Goal: Transaction & Acquisition: Book appointment/travel/reservation

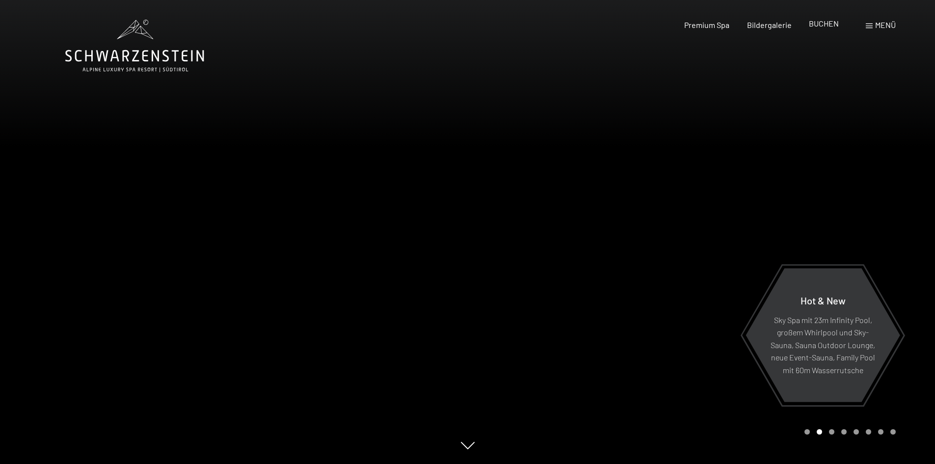
click at [812, 24] on span "BUCHEN" at bounding box center [824, 23] width 30 height 9
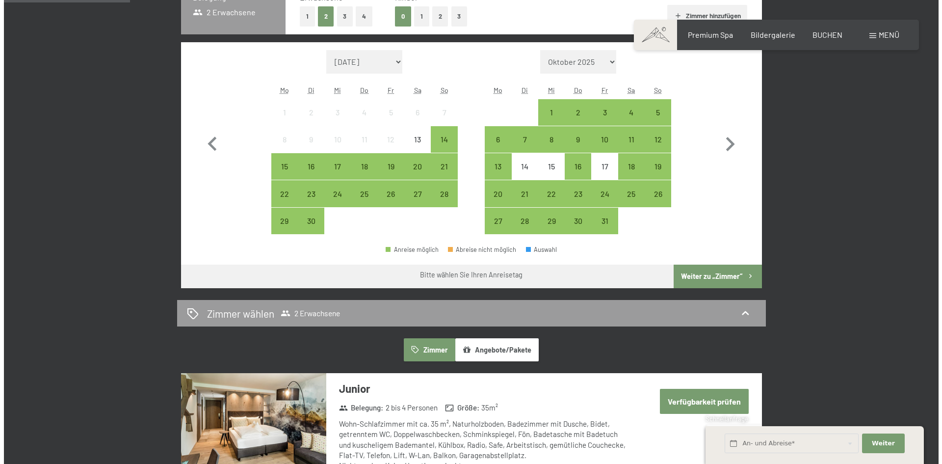
scroll to position [245, 0]
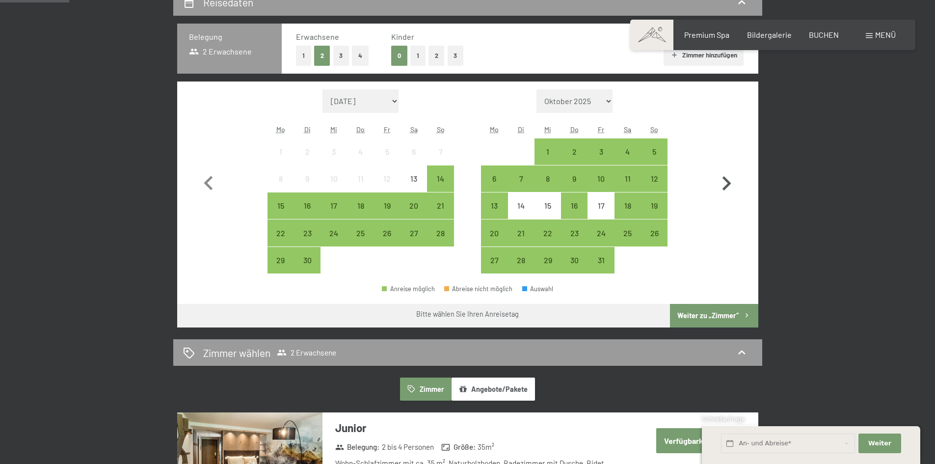
click at [725, 182] on icon "button" at bounding box center [726, 183] width 28 height 28
select select "2025-10-01"
select select "2025-11-01"
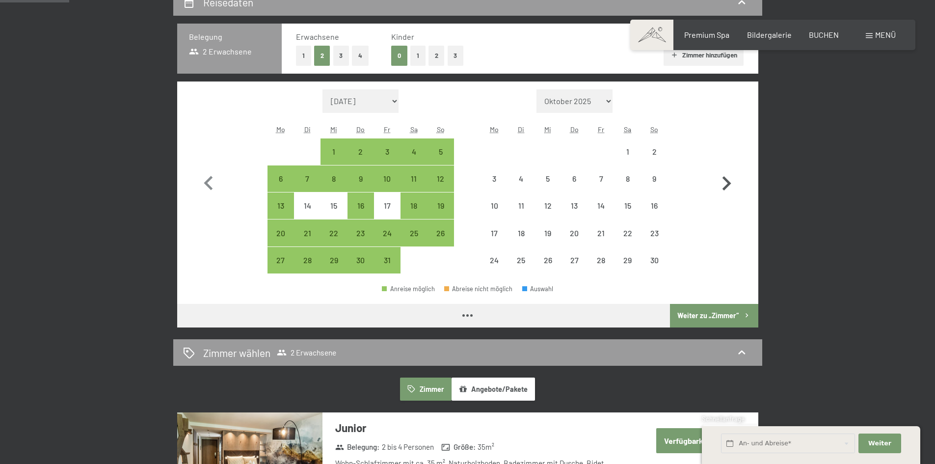
select select "2025-10-01"
select select "2025-11-01"
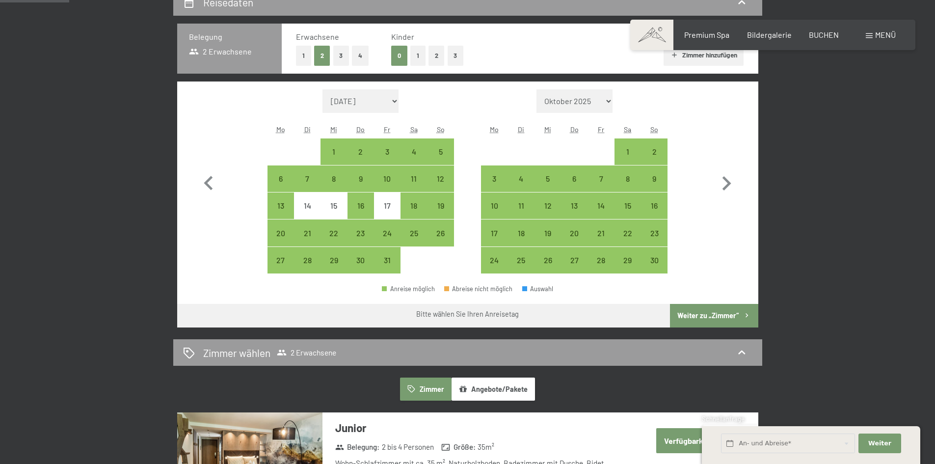
click at [868, 34] on span at bounding box center [869, 35] width 7 height 5
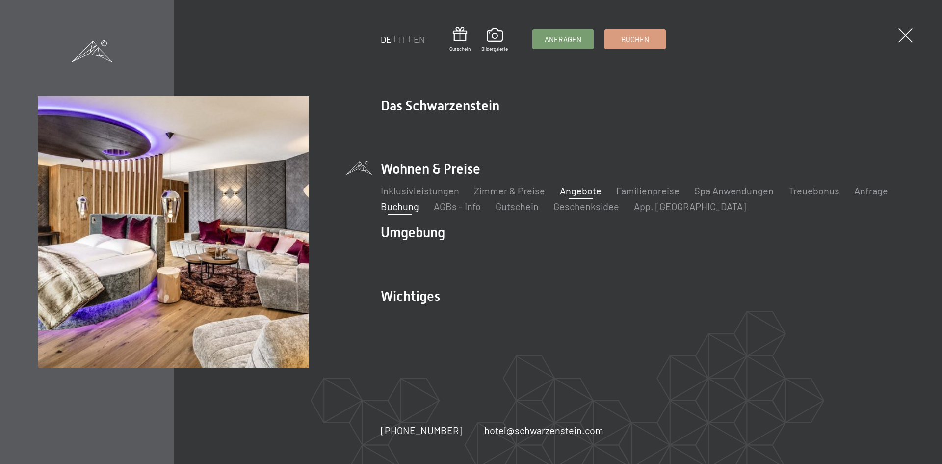
click at [573, 189] on link "Angebote" at bounding box center [581, 191] width 42 height 12
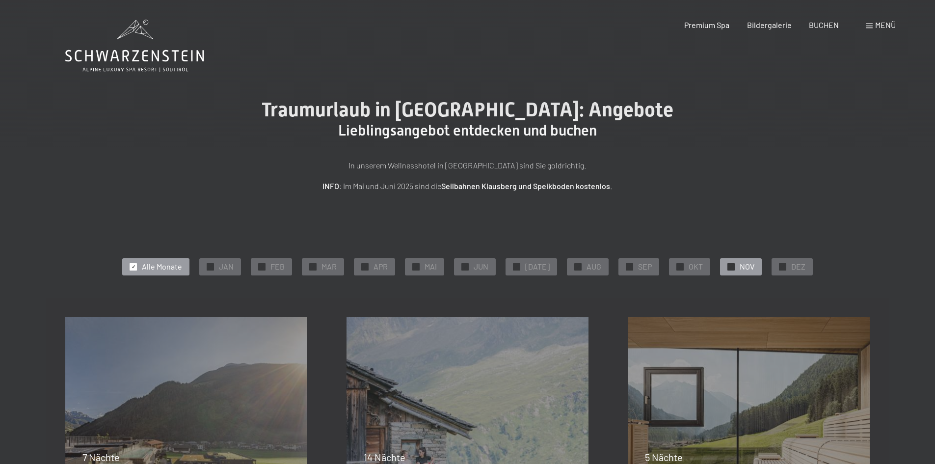
click at [731, 265] on div "✓ NOV" at bounding box center [741, 266] width 42 height 17
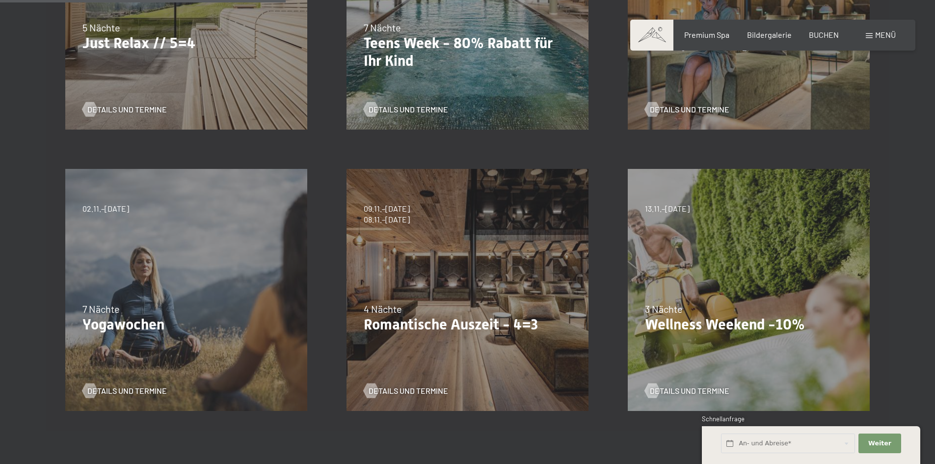
scroll to position [442, 0]
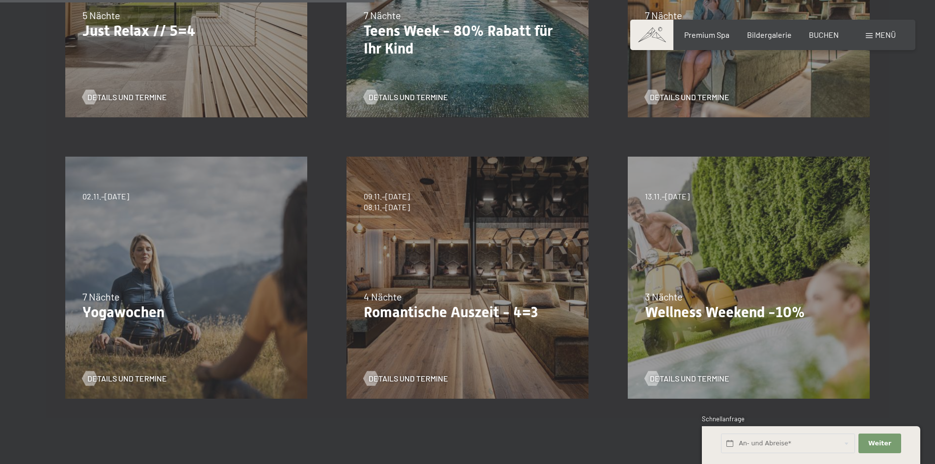
click at [447, 250] on div "09.11.–05.12.2025 08.12.–19.12.2025 11.01.–23.01.2026 08.03.–27.03.2026 29.03.–…" at bounding box center [467, 277] width 281 height 281
click at [392, 377] on span "Details und Termine" at bounding box center [418, 378] width 80 height 11
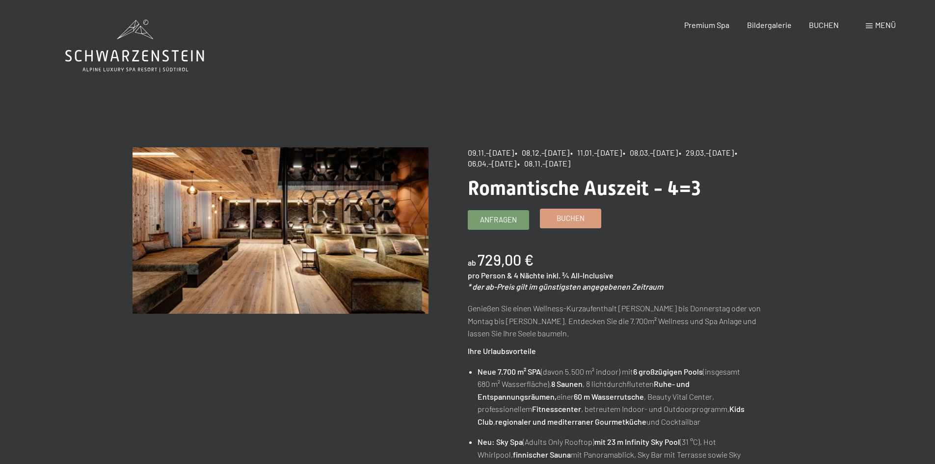
click at [571, 217] on span "Buchen" at bounding box center [571, 218] width 28 height 10
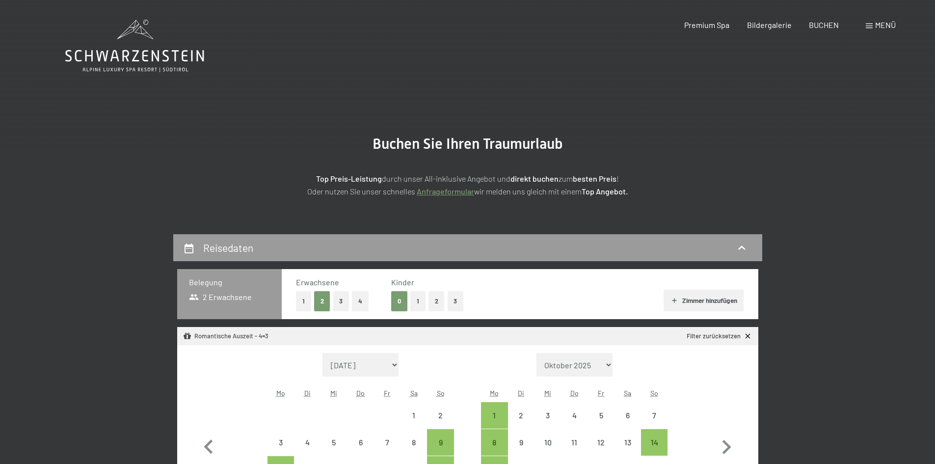
select select "2025-11-01"
select select "2025-12-01"
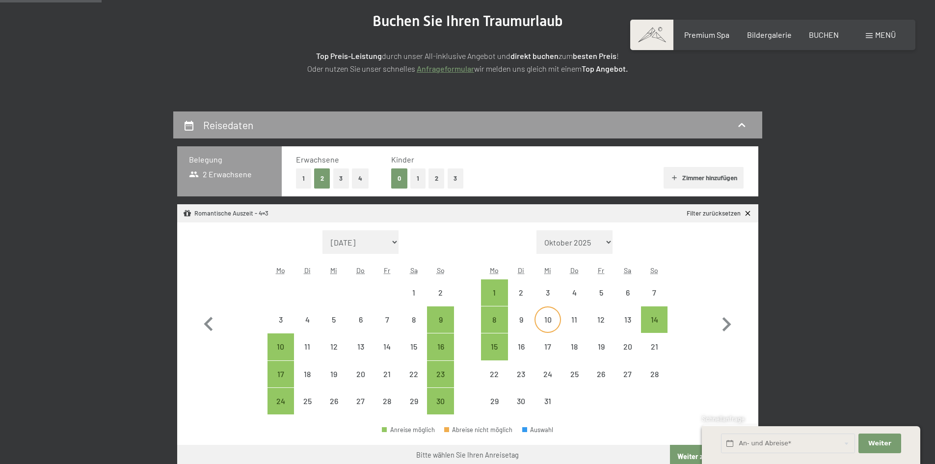
scroll to position [147, 0]
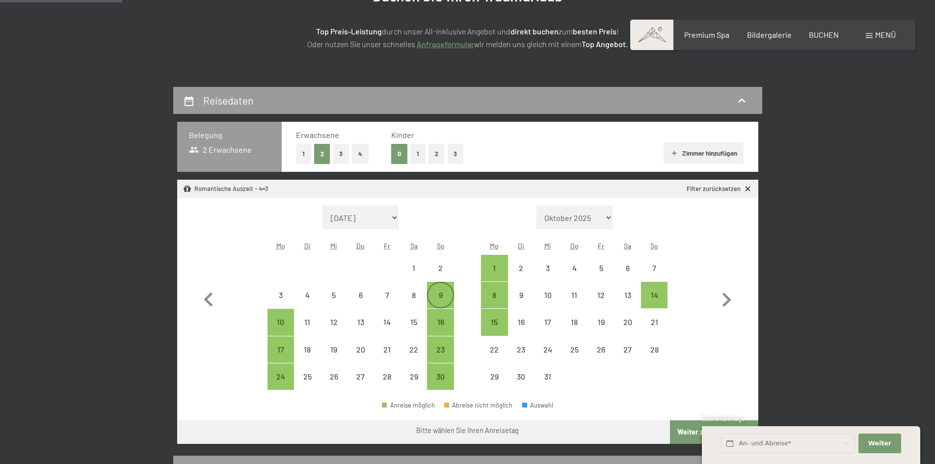
click at [443, 295] on div "9" at bounding box center [440, 303] width 25 height 25
select select "[DATE]"
select select "2025-12-01"
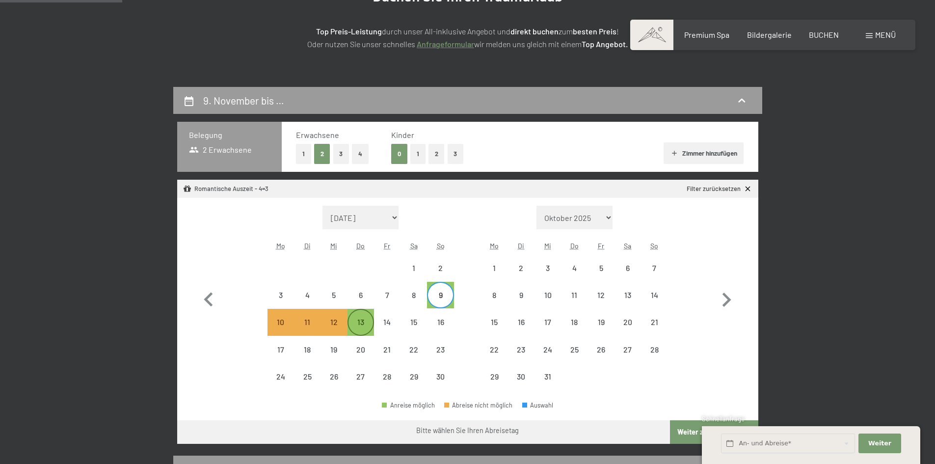
click at [364, 326] on div "13" at bounding box center [360, 330] width 25 height 25
select select "[DATE]"
select select "2025-12-01"
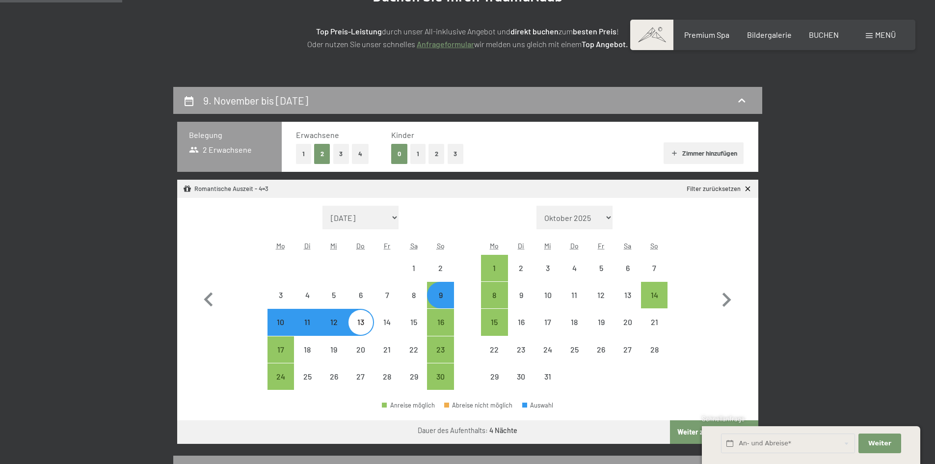
select select "[DATE]"
select select "2025-12-01"
click at [725, 299] on icon "button" at bounding box center [726, 300] width 28 height 28
select select "2025-12-01"
select select "2026-01-01"
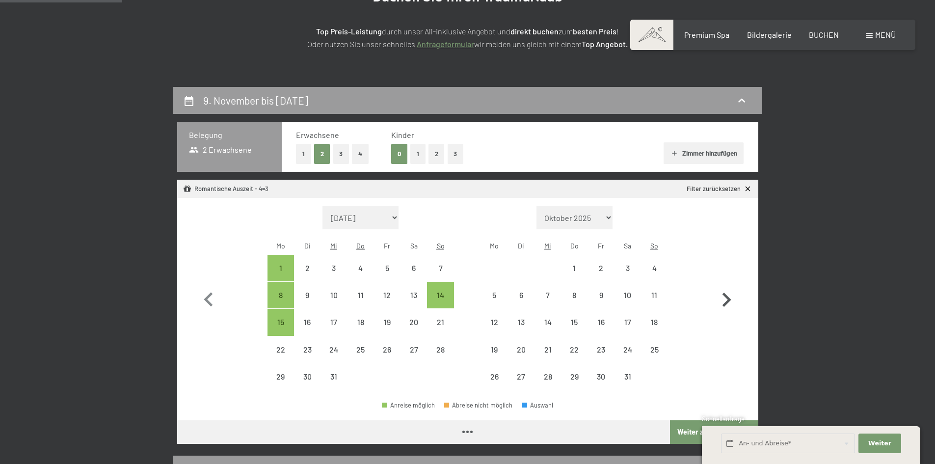
select select "2025-12-01"
select select "2026-01-01"
click at [207, 300] on icon "button" at bounding box center [208, 300] width 9 height 14
select select "[DATE]"
select select "2025-12-01"
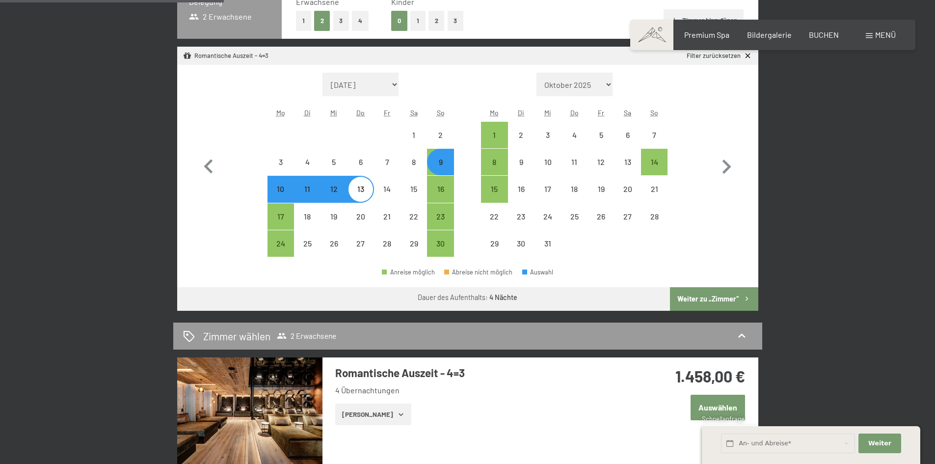
scroll to position [294, 0]
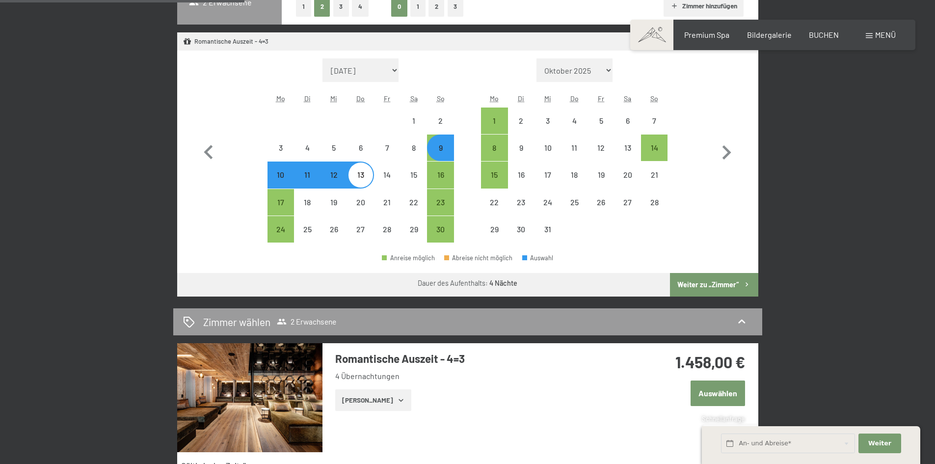
click at [714, 282] on button "Weiter zu „Zimmer“" at bounding box center [714, 285] width 88 height 24
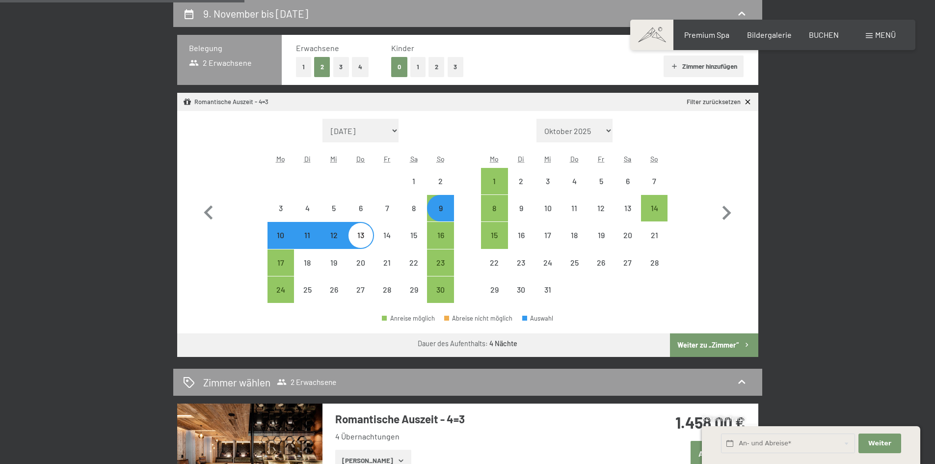
select select "2025-11-01"
select select "2025-12-01"
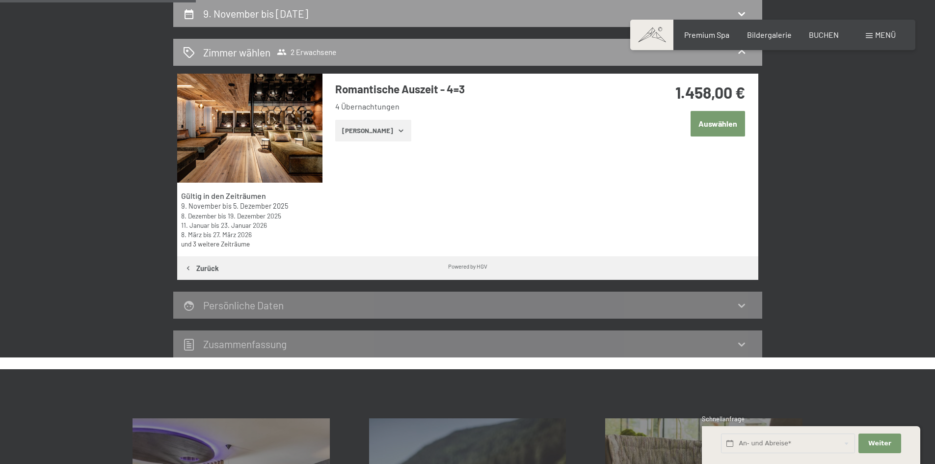
click at [371, 135] on button "Zeige Zimmer" at bounding box center [373, 131] width 76 height 22
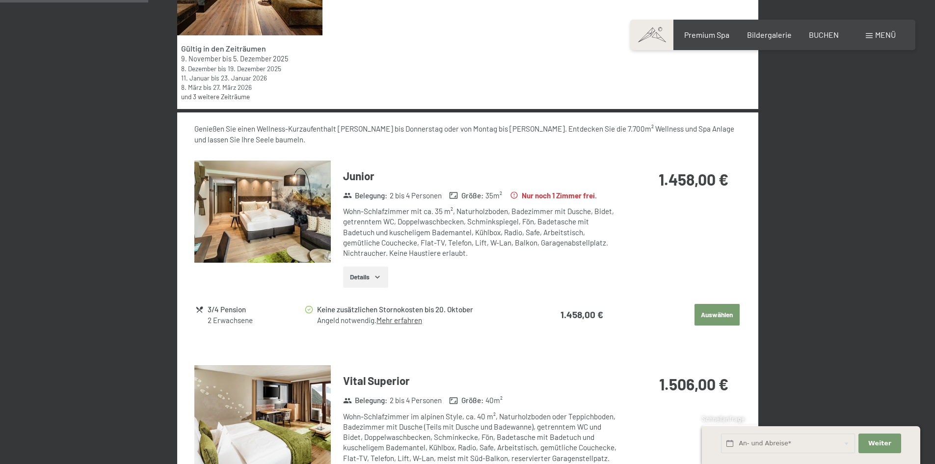
scroll to position [430, 0]
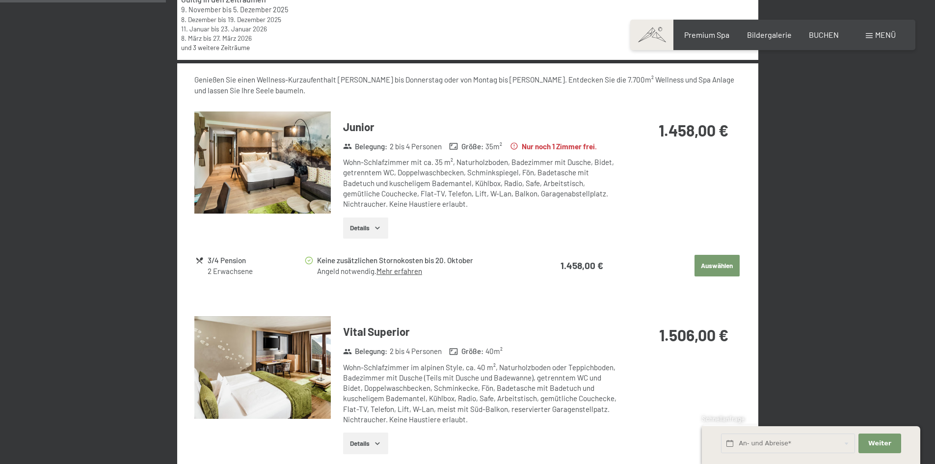
click at [362, 229] on button "Details" at bounding box center [365, 228] width 45 height 22
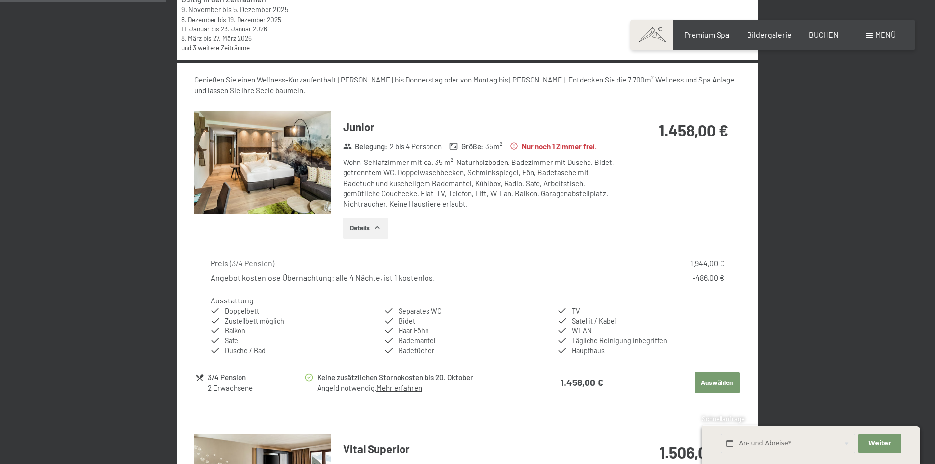
click at [316, 189] on img at bounding box center [262, 162] width 136 height 103
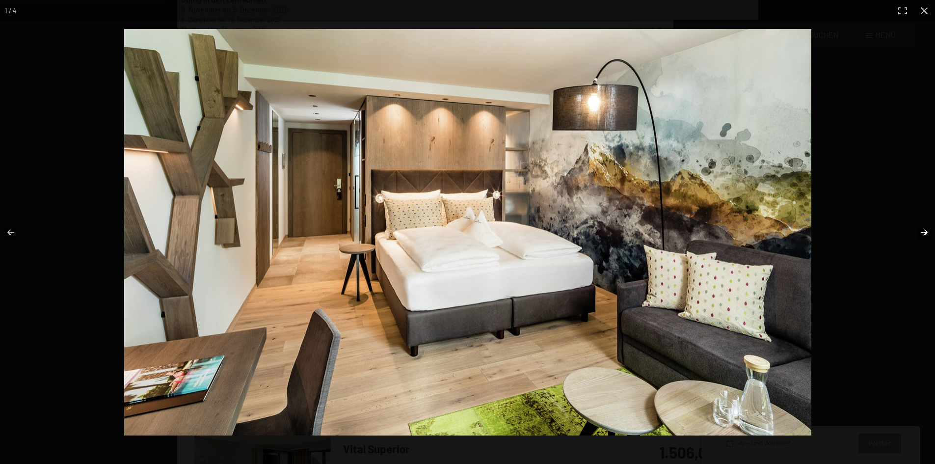
click at [924, 232] on button "button" at bounding box center [918, 232] width 34 height 49
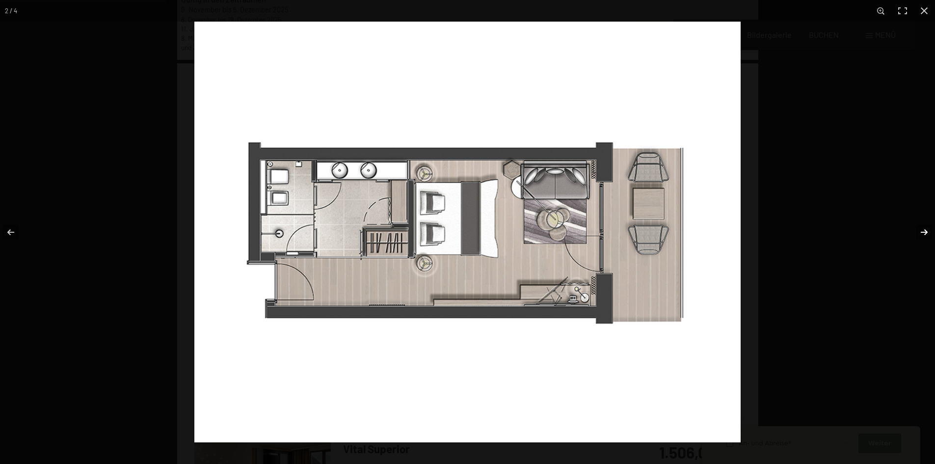
click at [924, 232] on button "button" at bounding box center [918, 232] width 34 height 49
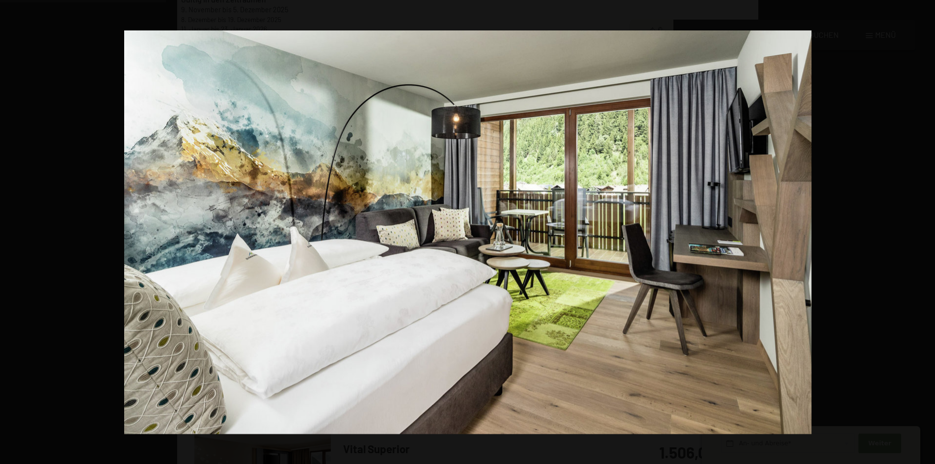
click at [924, 232] on button "button" at bounding box center [918, 232] width 34 height 49
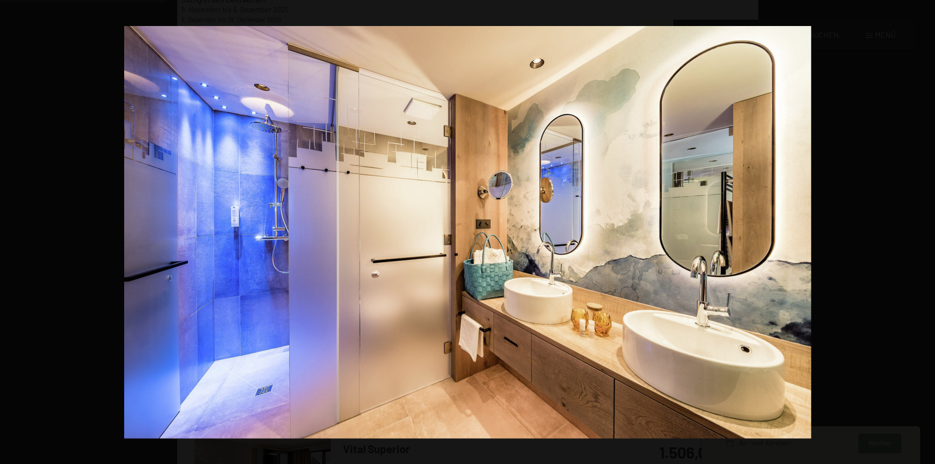
click at [924, 232] on button "button" at bounding box center [918, 232] width 34 height 49
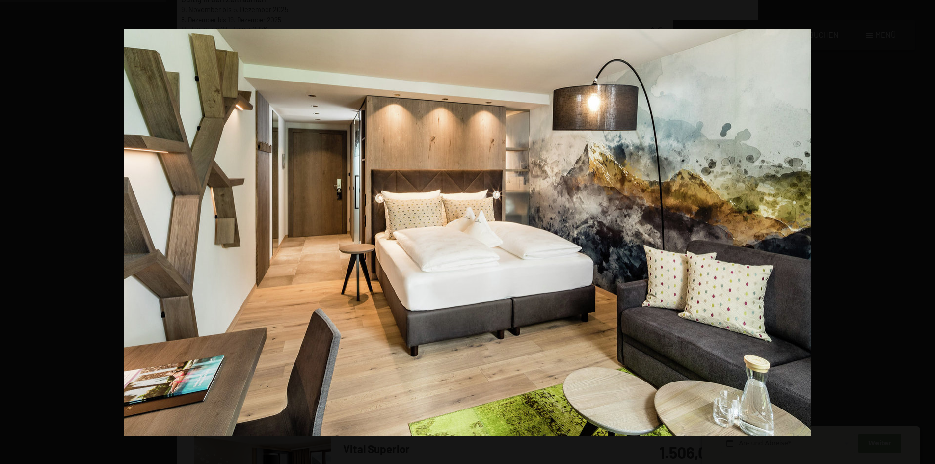
click at [924, 232] on button "button" at bounding box center [918, 232] width 34 height 49
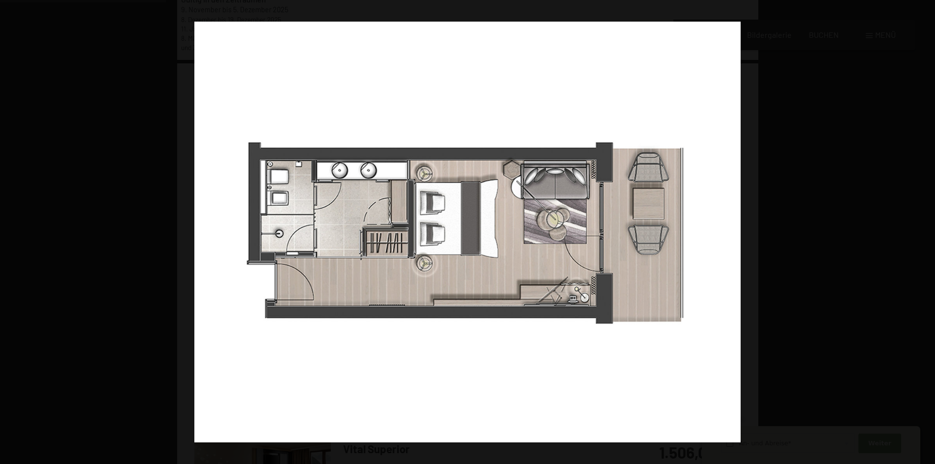
click at [924, 232] on button "button" at bounding box center [918, 232] width 34 height 49
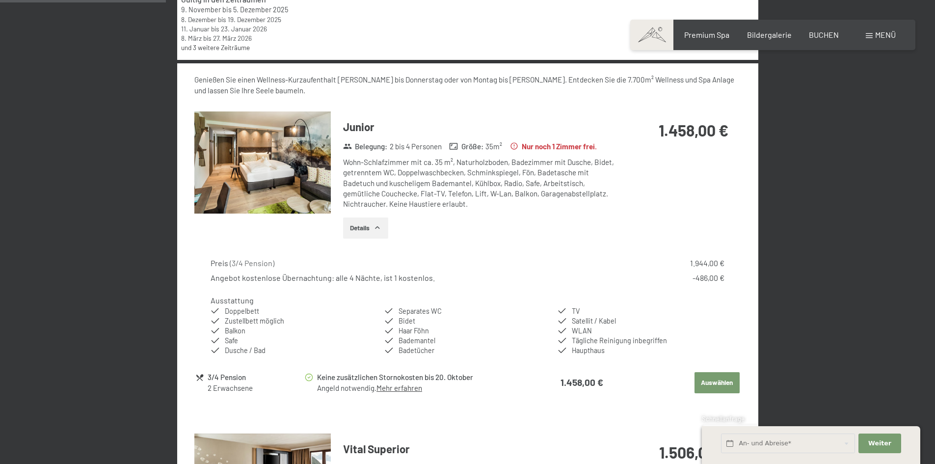
click at [0, 0] on button "button" at bounding box center [0, 0] width 0 height 0
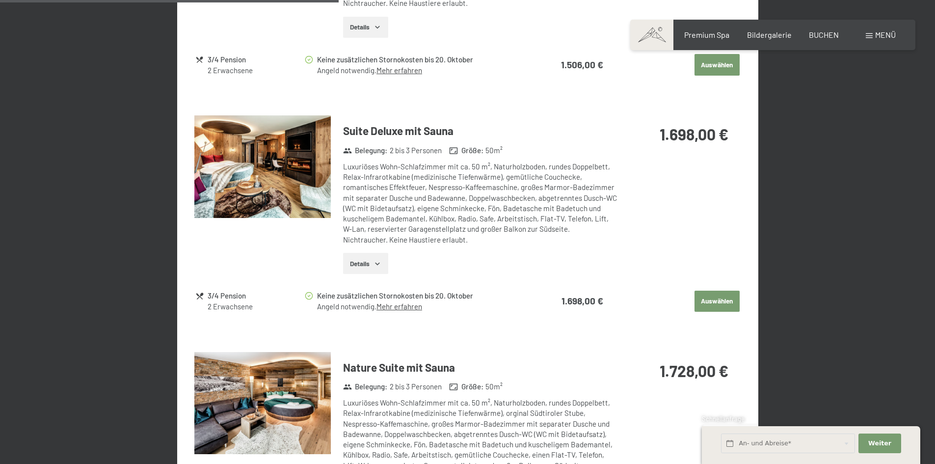
scroll to position [921, 0]
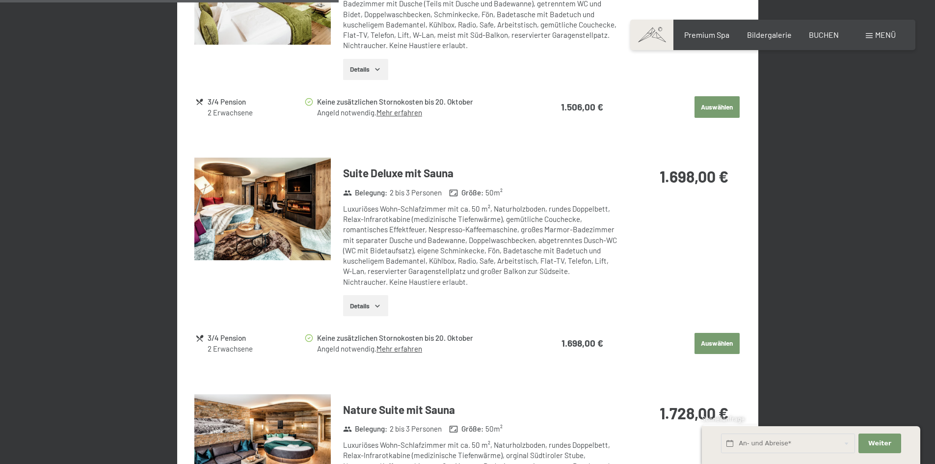
click at [244, 224] on img at bounding box center [262, 209] width 136 height 103
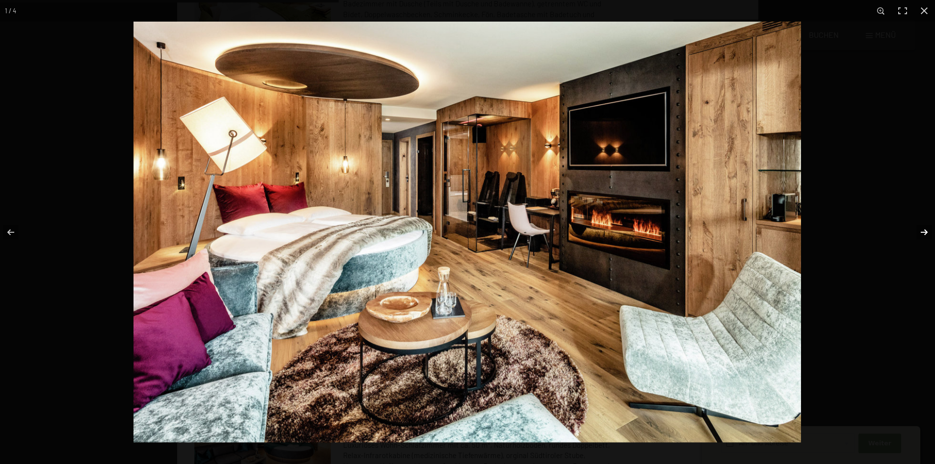
click at [923, 232] on button "button" at bounding box center [918, 232] width 34 height 49
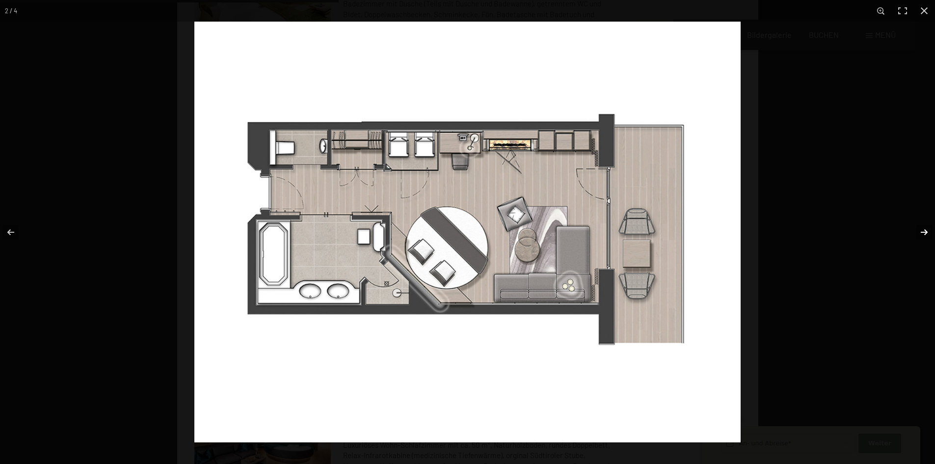
click at [923, 232] on button "button" at bounding box center [918, 232] width 34 height 49
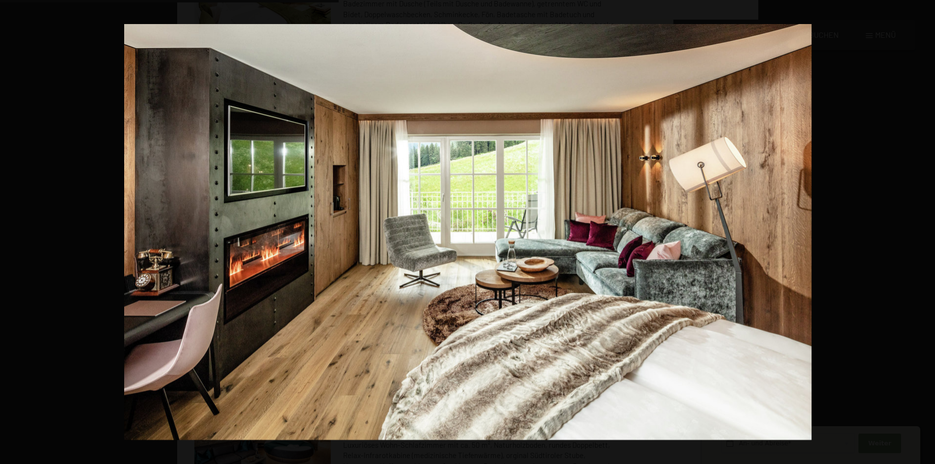
click at [923, 232] on button "button" at bounding box center [918, 232] width 34 height 49
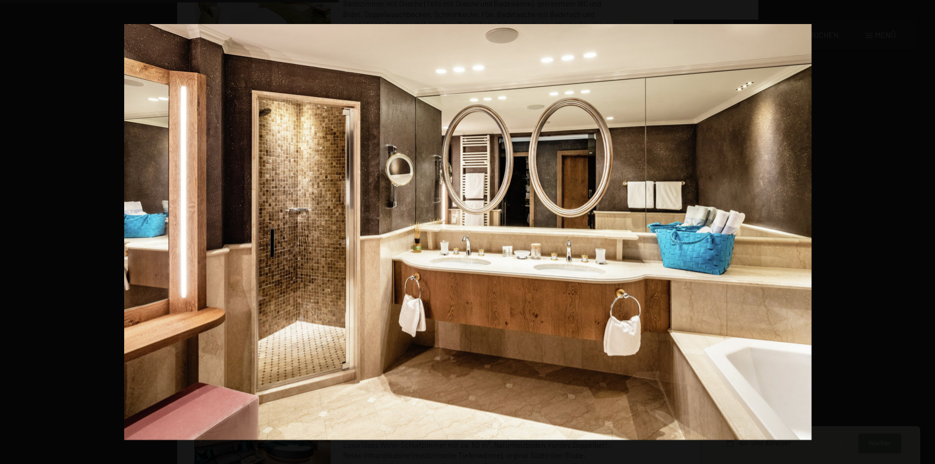
click at [923, 232] on button "button" at bounding box center [918, 232] width 34 height 49
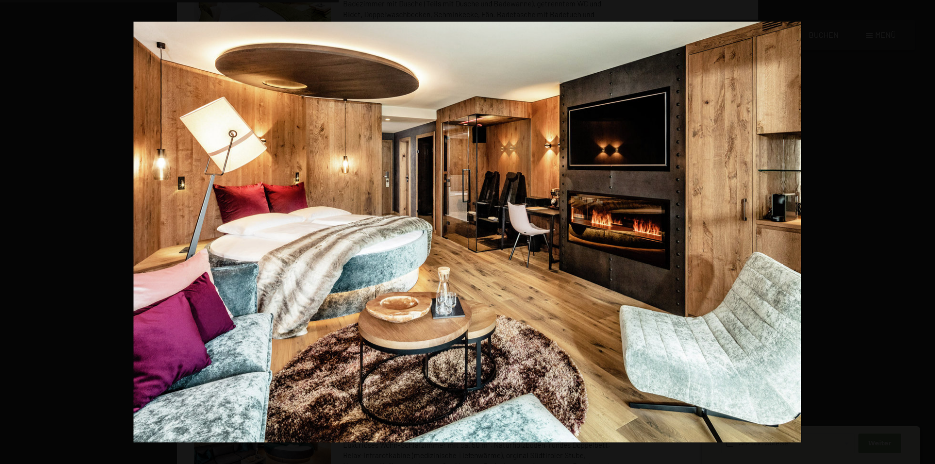
click at [923, 232] on button "button" at bounding box center [918, 232] width 34 height 49
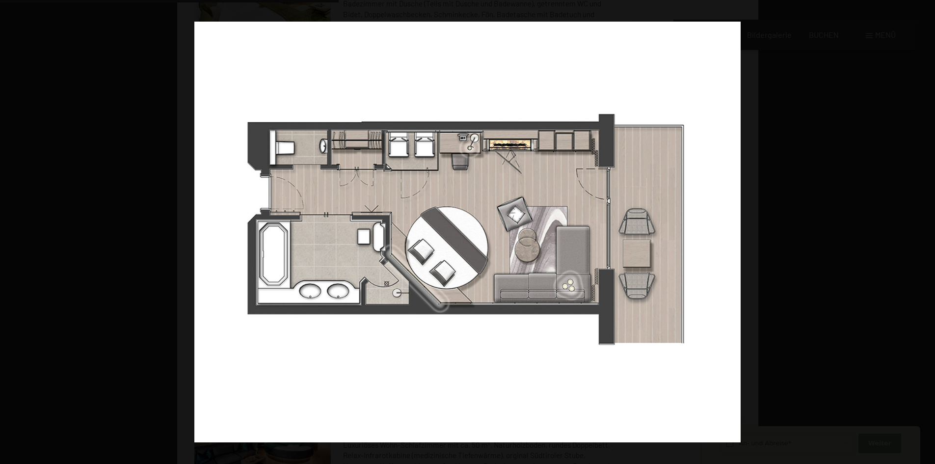
click at [923, 232] on button "button" at bounding box center [918, 232] width 34 height 49
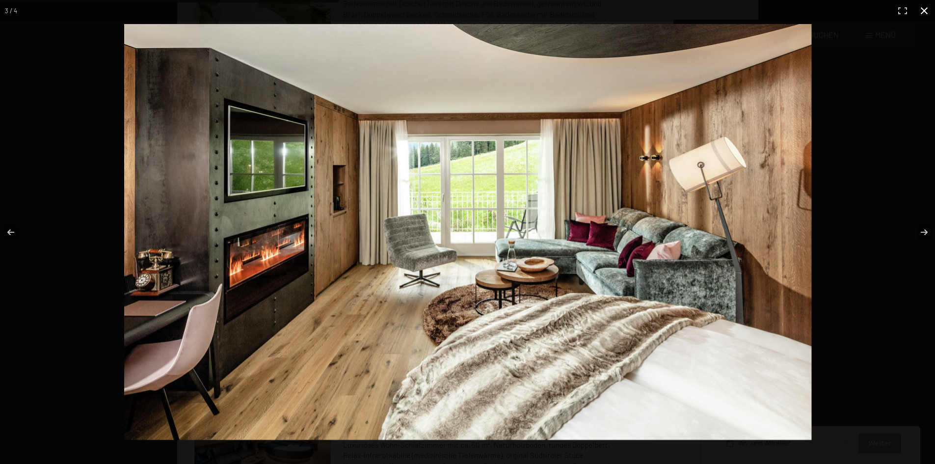
click at [921, 10] on button "button" at bounding box center [924, 11] width 22 height 22
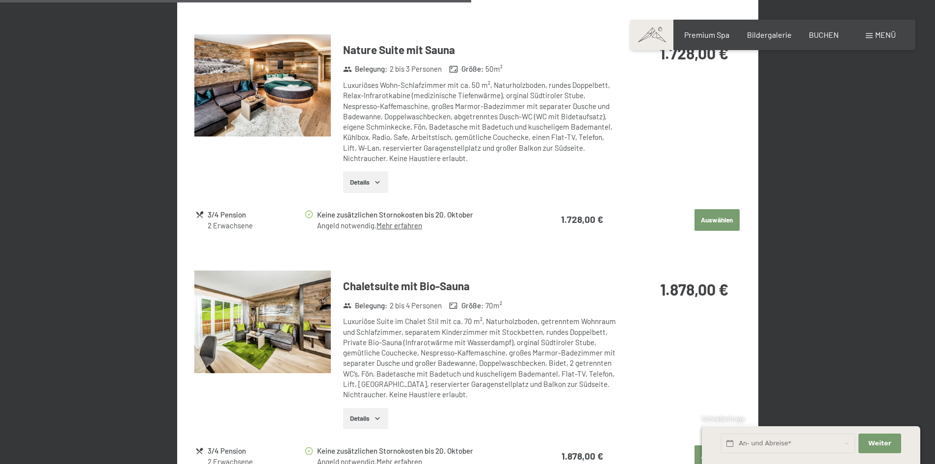
scroll to position [1265, 0]
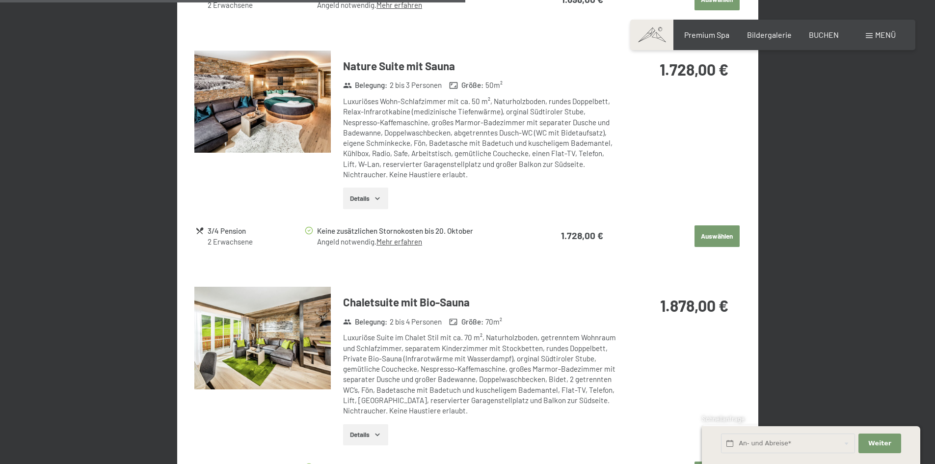
click at [272, 132] on img at bounding box center [262, 102] width 136 height 103
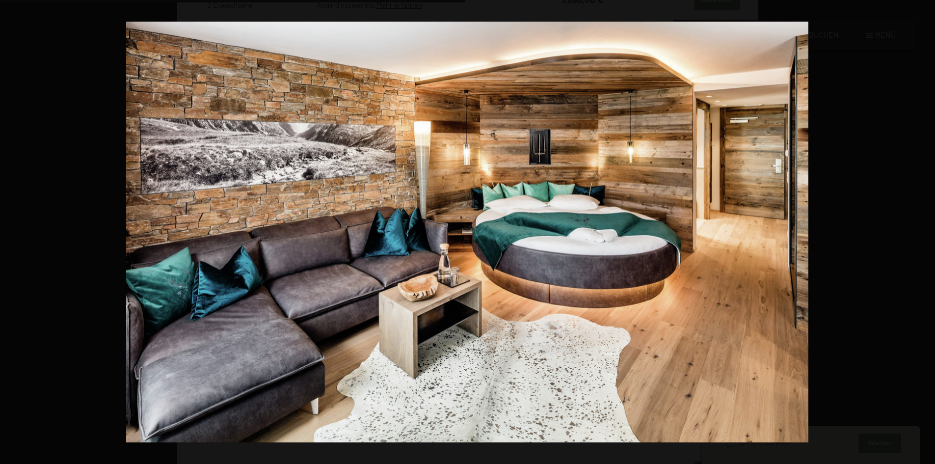
click at [925, 230] on button "button" at bounding box center [918, 232] width 34 height 49
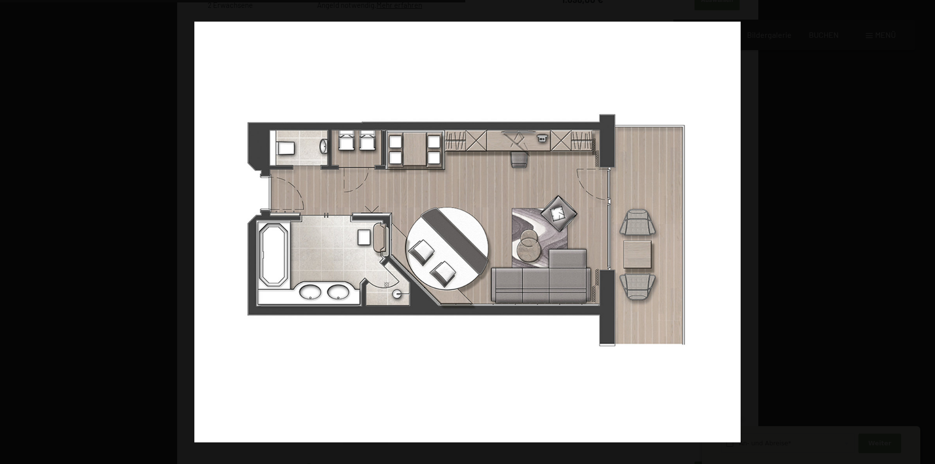
click at [925, 230] on button "button" at bounding box center [918, 232] width 34 height 49
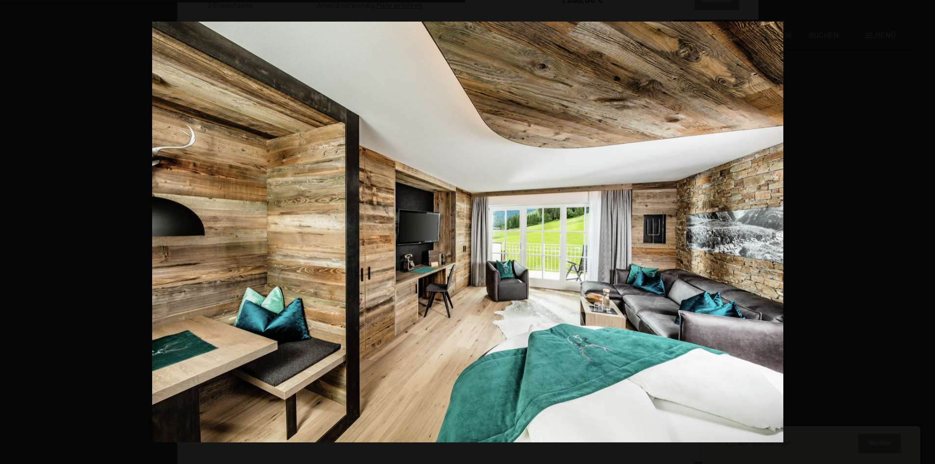
click at [925, 230] on button "button" at bounding box center [918, 232] width 34 height 49
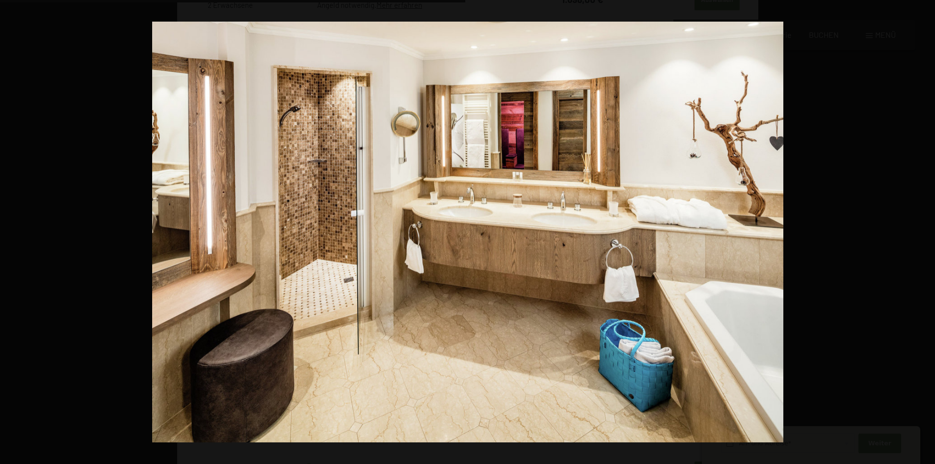
click at [925, 230] on button "button" at bounding box center [918, 232] width 34 height 49
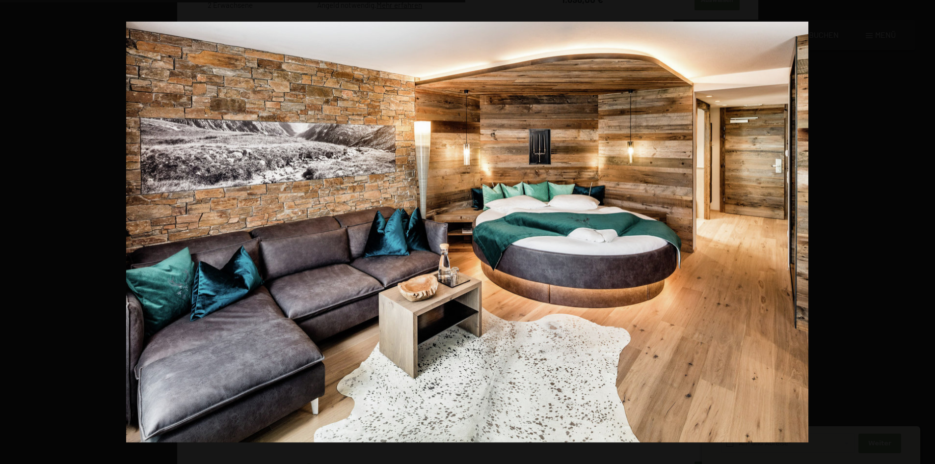
click at [925, 230] on button "button" at bounding box center [918, 232] width 34 height 49
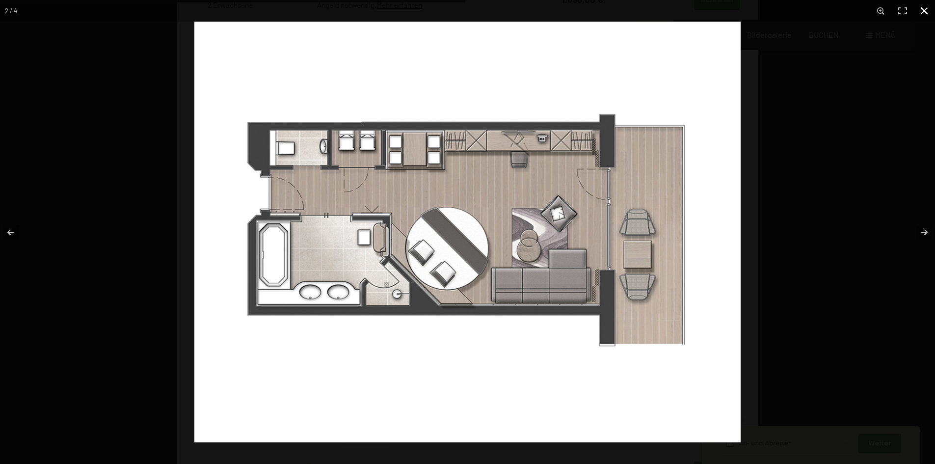
click at [927, 8] on button "button" at bounding box center [924, 11] width 22 height 22
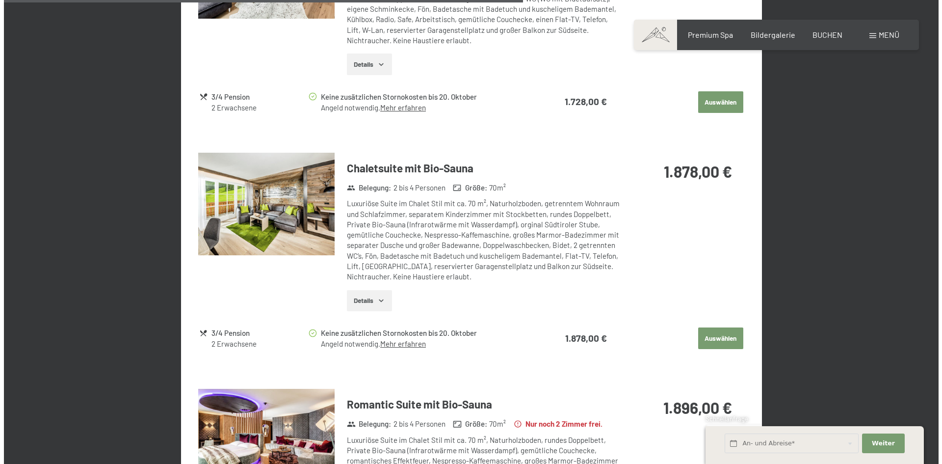
scroll to position [1412, 0]
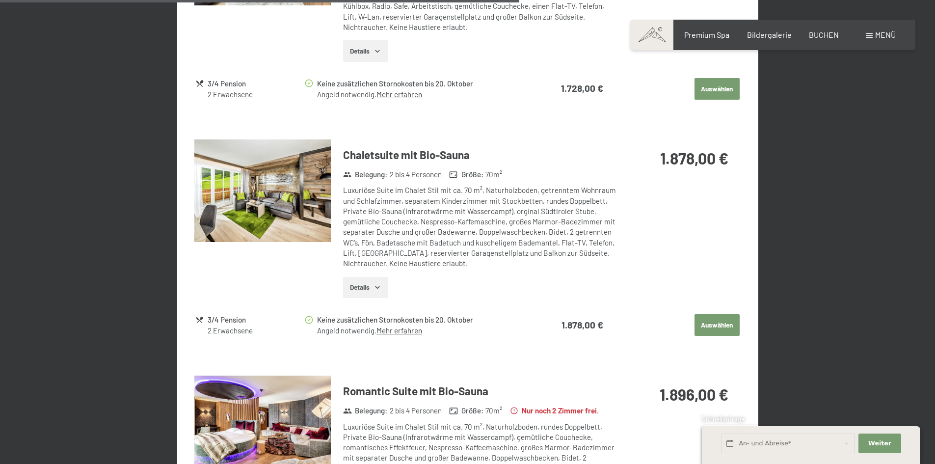
click at [878, 34] on span "Menü" at bounding box center [885, 34] width 21 height 9
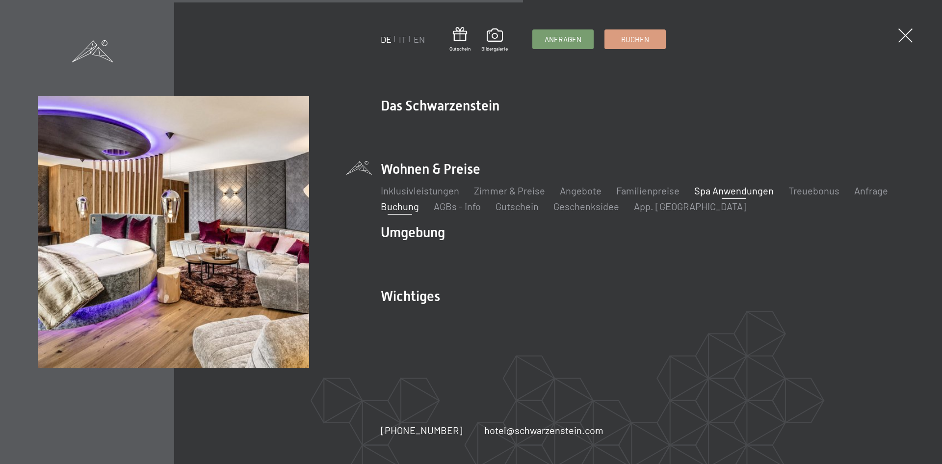
click at [724, 191] on link "Spa Anwendungen" at bounding box center [734, 191] width 80 height 12
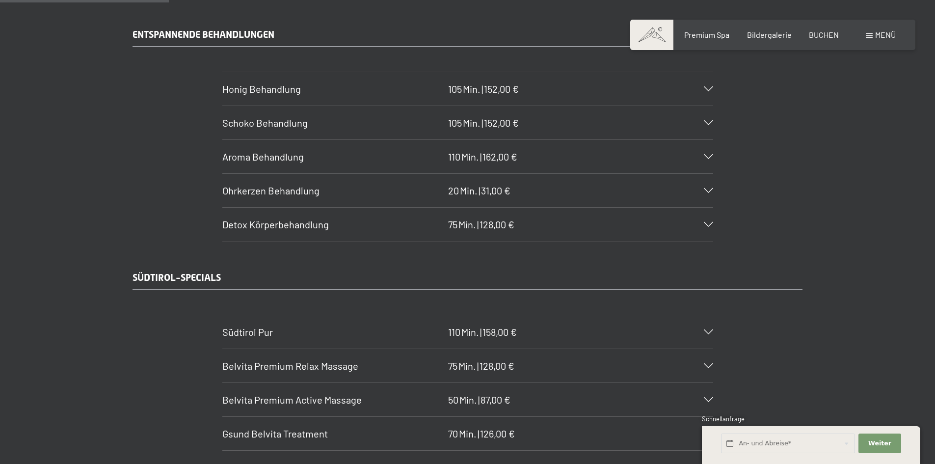
scroll to position [1423, 0]
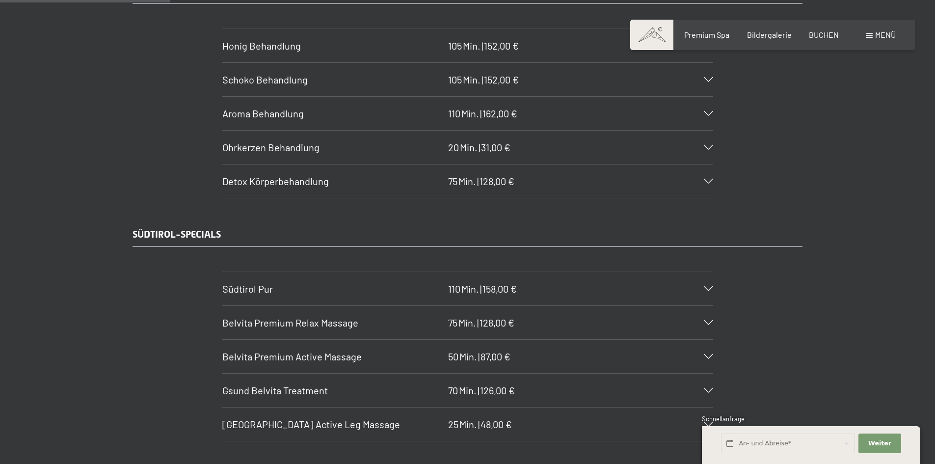
click at [706, 148] on icon at bounding box center [708, 147] width 9 height 5
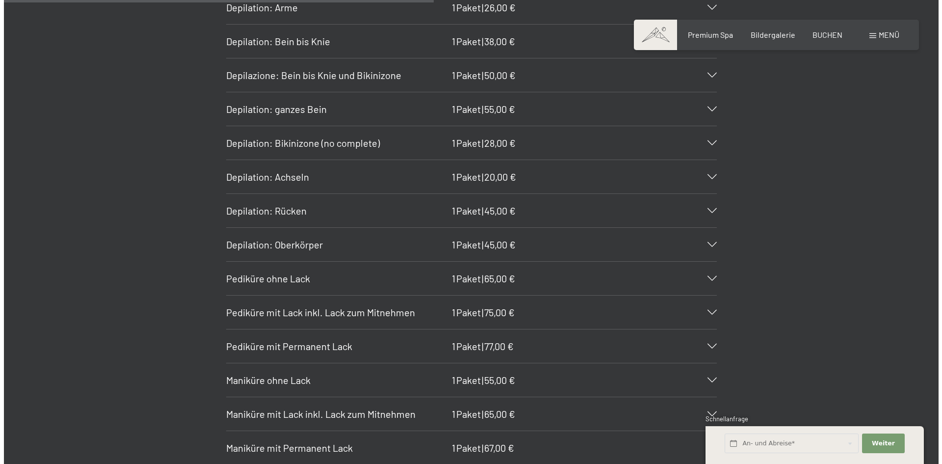
scroll to position [3926, 0]
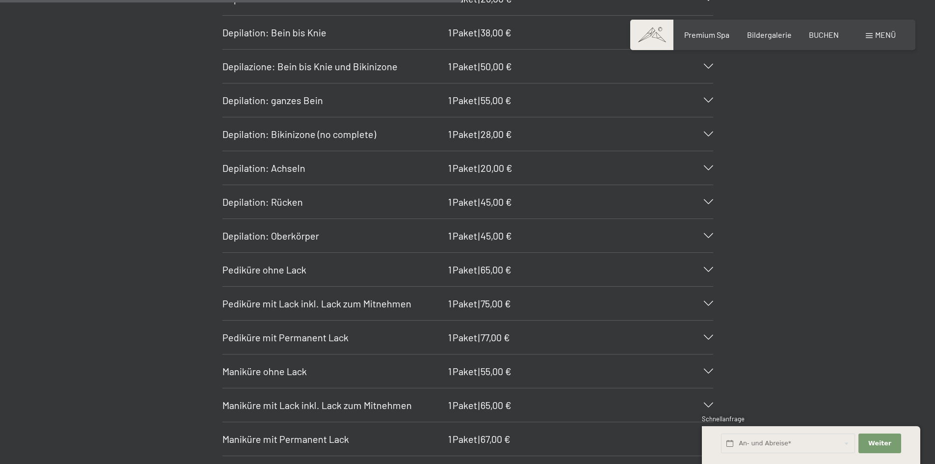
click at [878, 40] on div "Menü" at bounding box center [881, 34] width 30 height 11
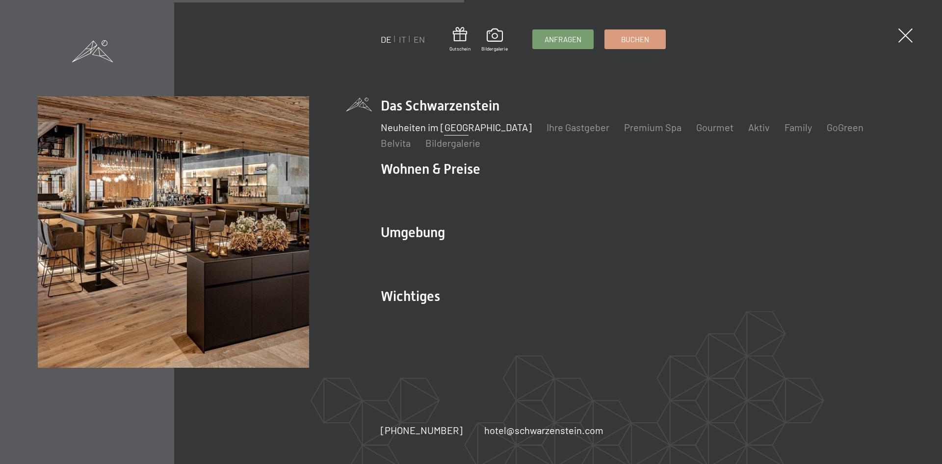
click at [475, 130] on link "Neuheiten im [GEOGRAPHIC_DATA]" at bounding box center [456, 127] width 151 height 12
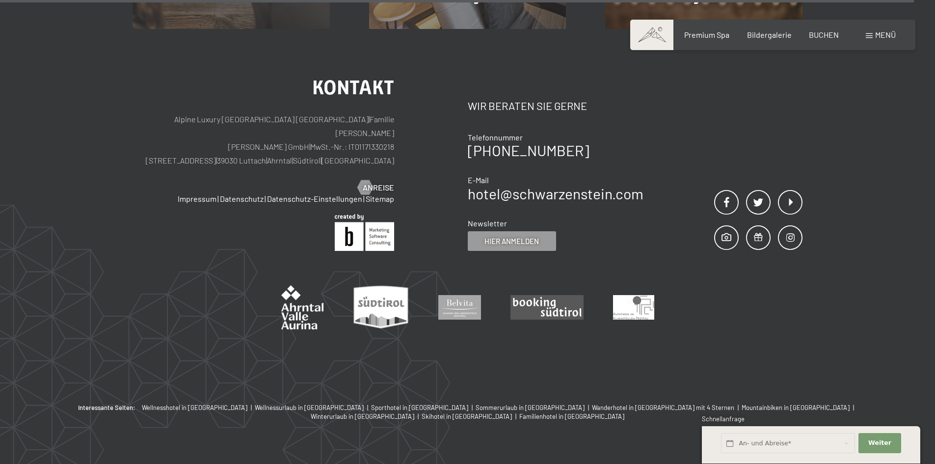
scroll to position [4154, 0]
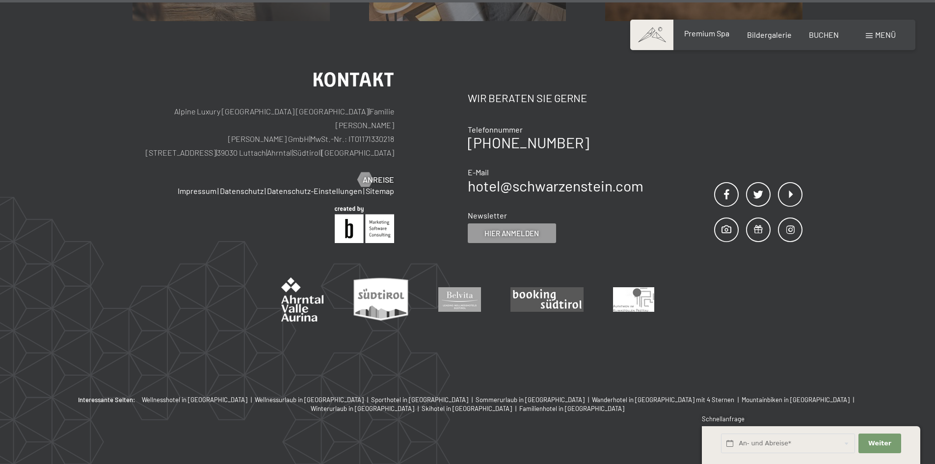
click at [702, 35] on span "Premium Spa" at bounding box center [706, 32] width 45 height 9
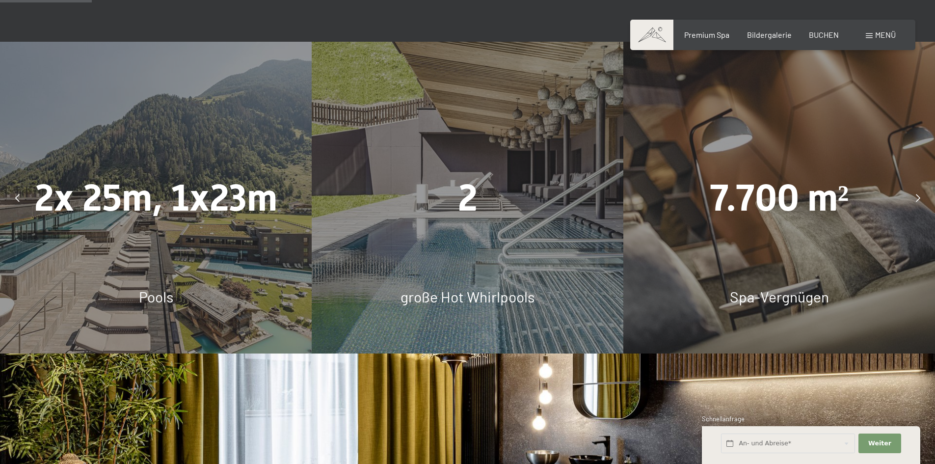
scroll to position [736, 0]
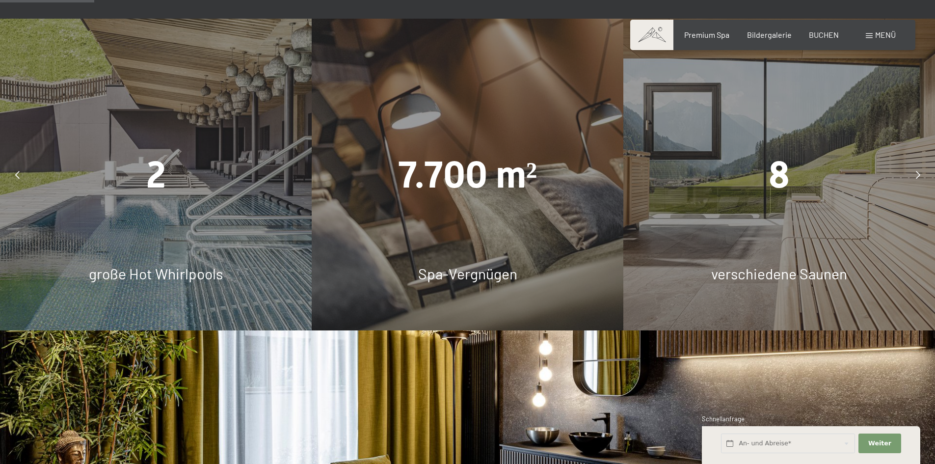
click at [784, 181] on span "8" at bounding box center [779, 174] width 21 height 43
click at [788, 273] on span "verschiedene Saunen" at bounding box center [779, 274] width 136 height 18
click at [917, 172] on icon at bounding box center [918, 175] width 4 height 8
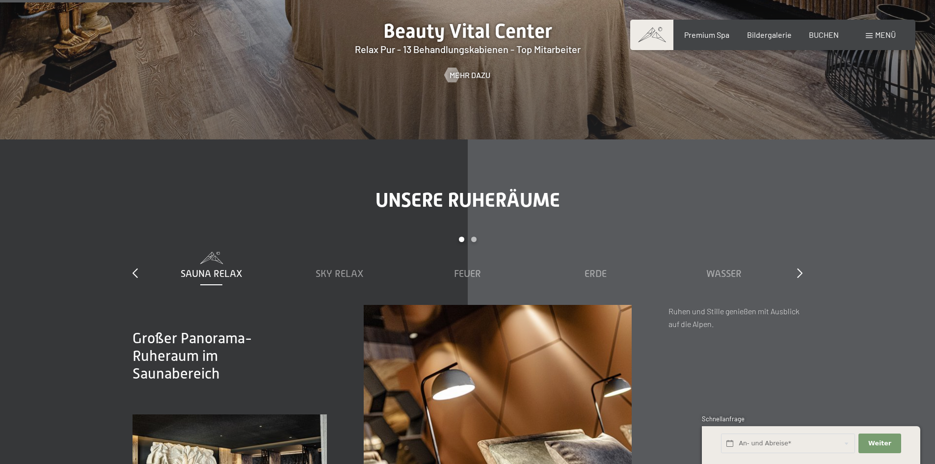
scroll to position [1325, 0]
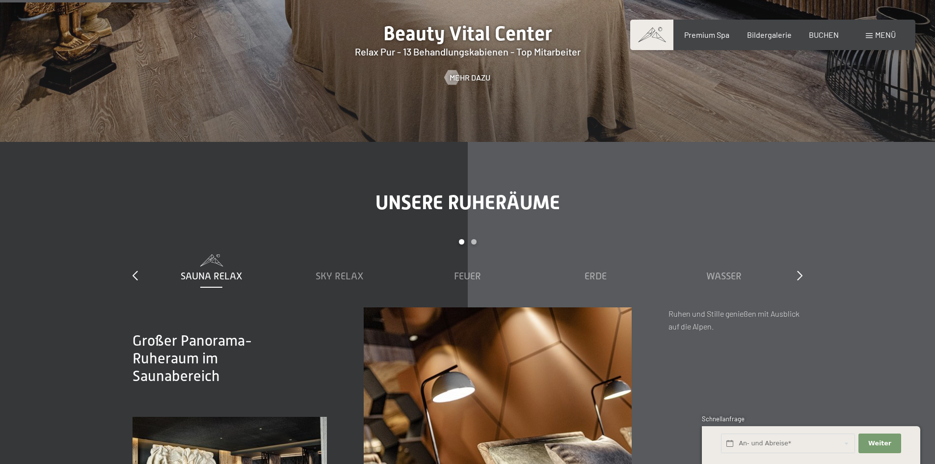
click at [472, 241] on div "Carousel Page 2" at bounding box center [473, 241] width 5 height 5
click at [217, 275] on span "Feuer" at bounding box center [211, 275] width 27 height 11
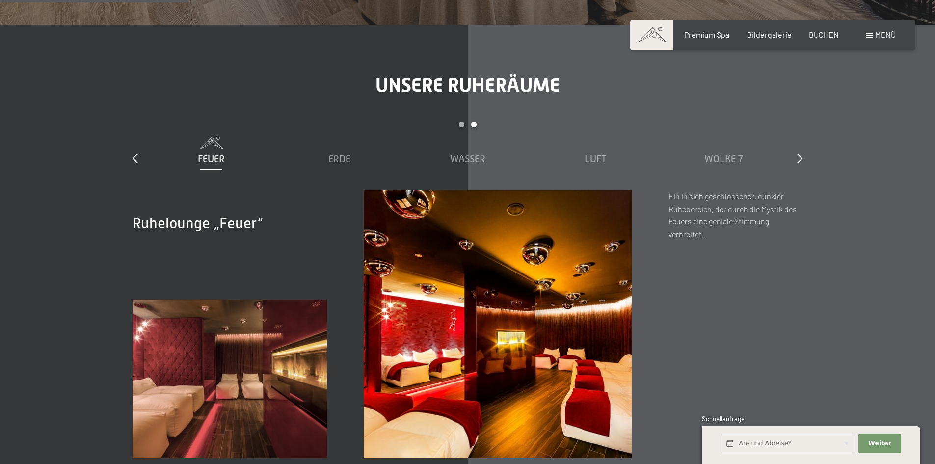
scroll to position [1472, 0]
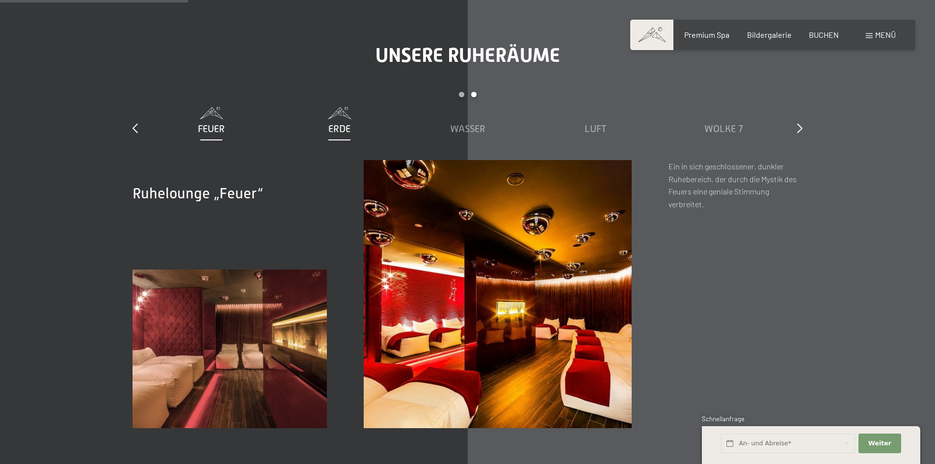
click at [342, 132] on span "Erde" at bounding box center [339, 128] width 22 height 11
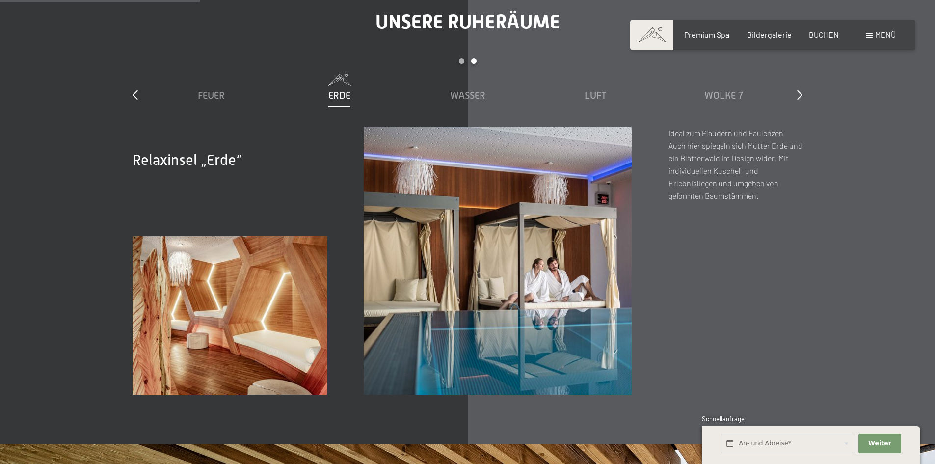
scroll to position [1570, 0]
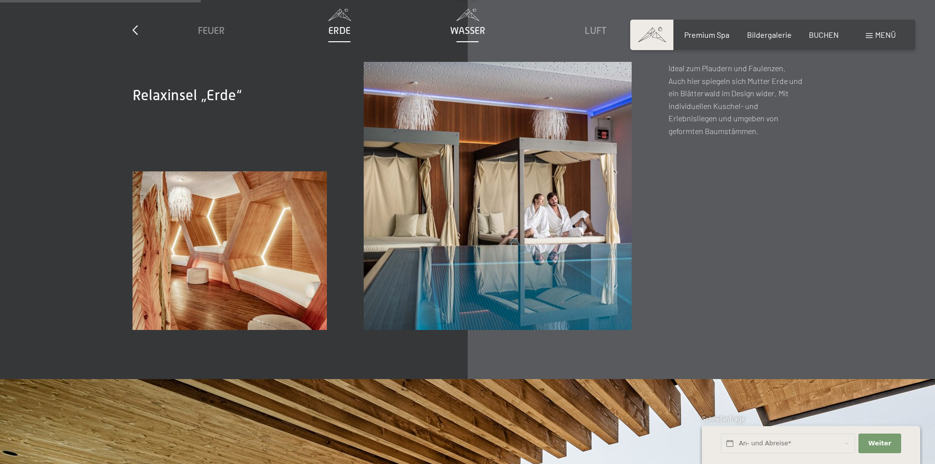
click at [471, 27] on span "Wasser" at bounding box center [467, 30] width 35 height 11
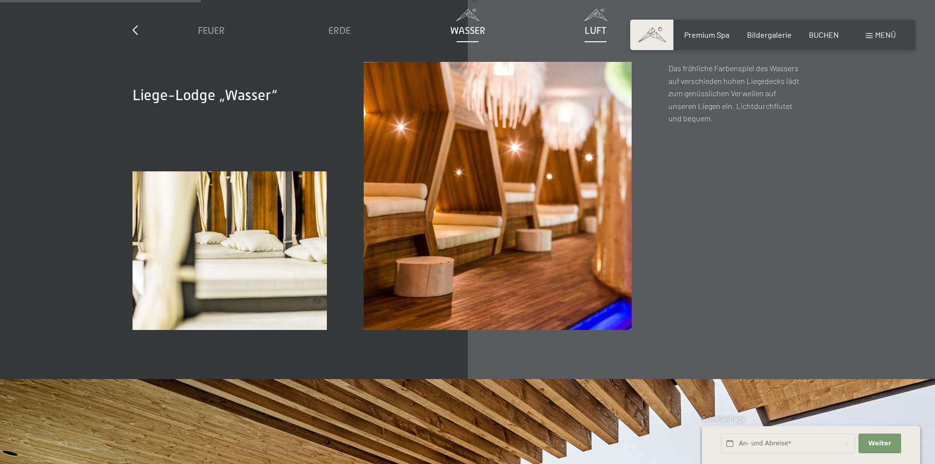
click at [591, 32] on span "Luft" at bounding box center [596, 30] width 22 height 11
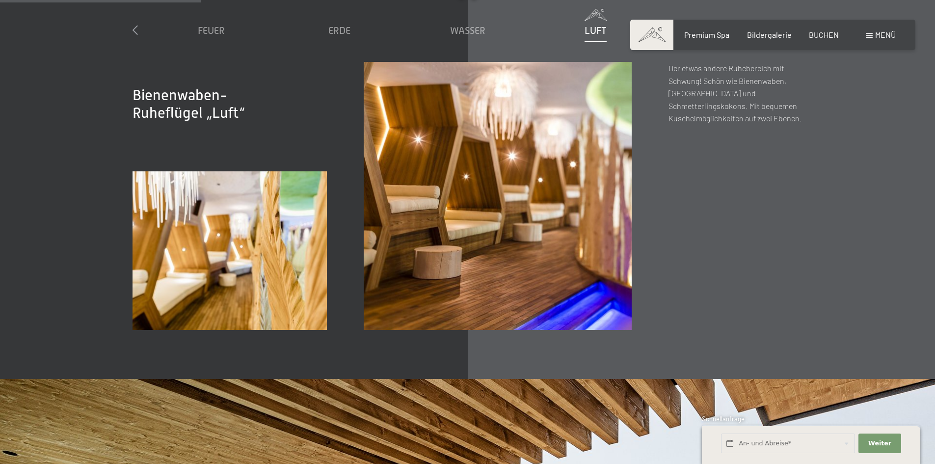
click at [133, 28] on icon at bounding box center [135, 30] width 5 height 10
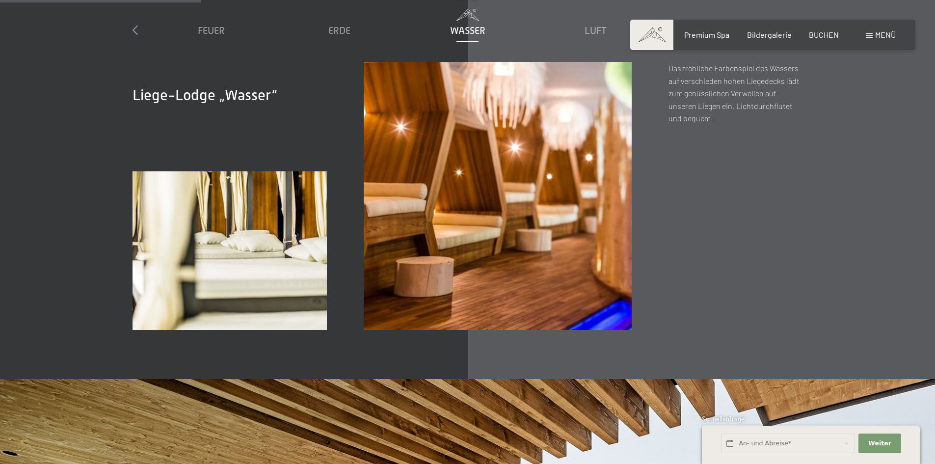
click at [133, 28] on icon at bounding box center [135, 30] width 5 height 10
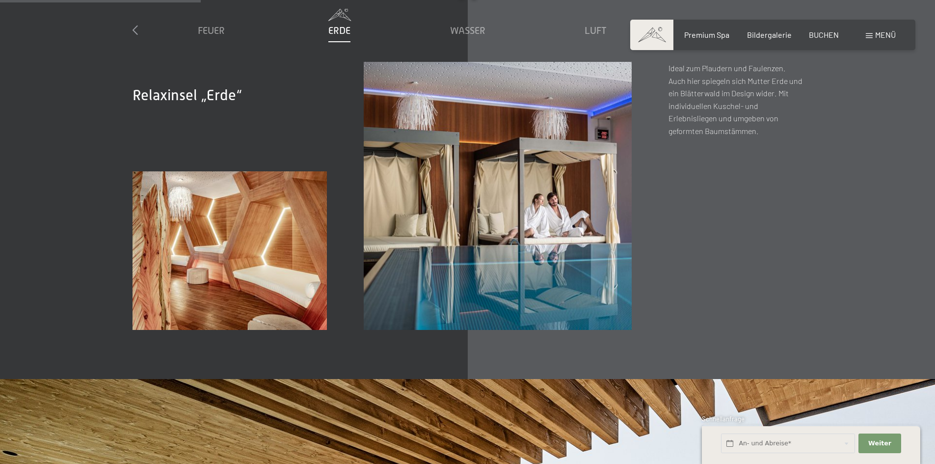
click at [133, 28] on icon at bounding box center [135, 30] width 5 height 10
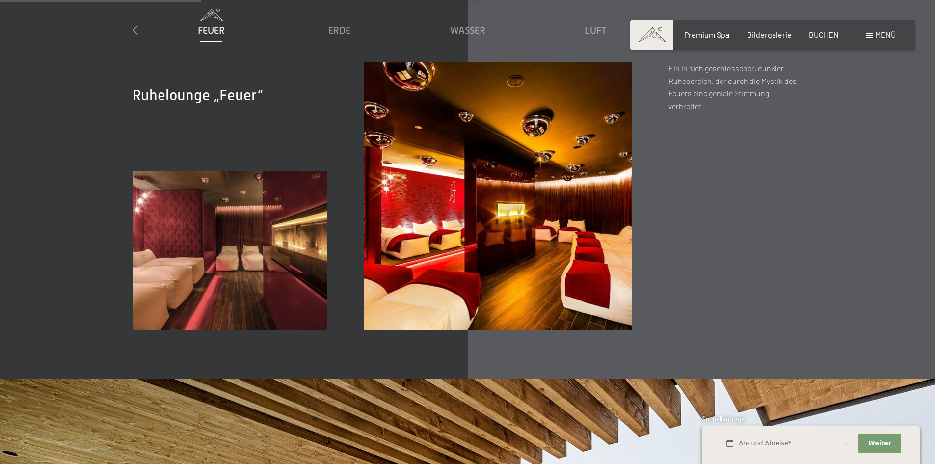
click at [133, 28] on icon at bounding box center [135, 30] width 5 height 10
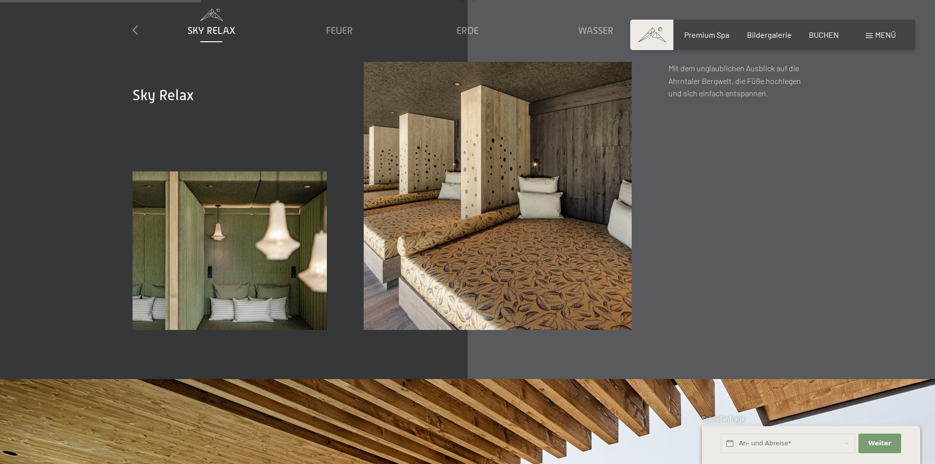
click at [133, 28] on icon at bounding box center [135, 30] width 5 height 10
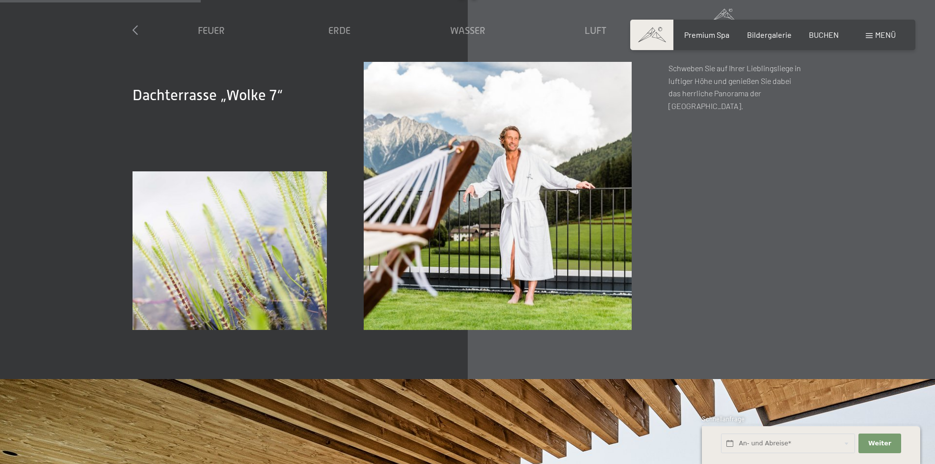
click at [133, 28] on icon at bounding box center [135, 30] width 5 height 10
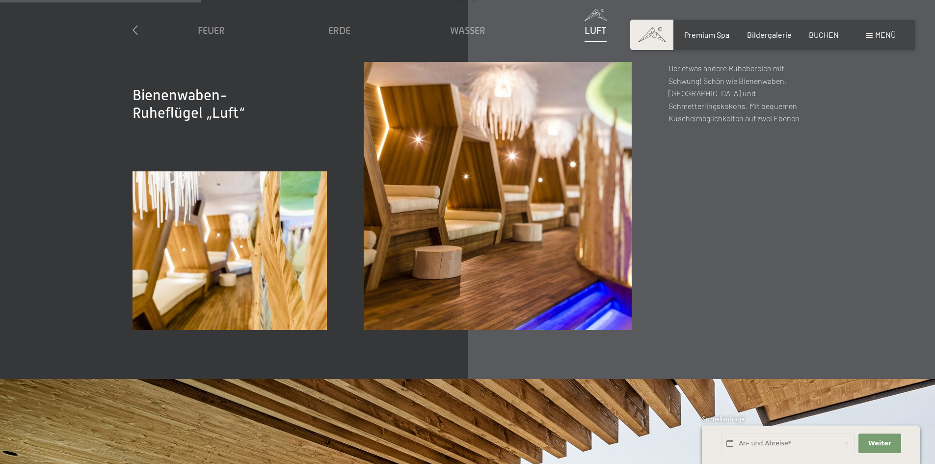
click at [133, 28] on icon at bounding box center [135, 30] width 5 height 10
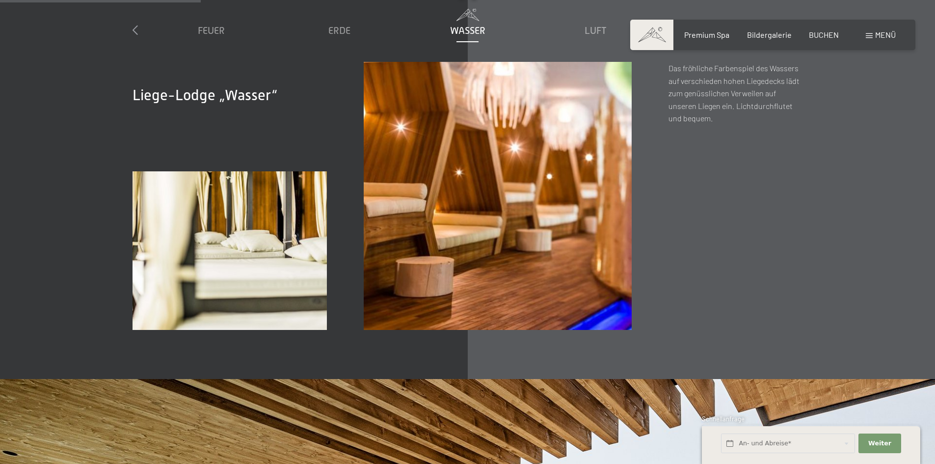
click at [133, 28] on icon at bounding box center [135, 30] width 5 height 10
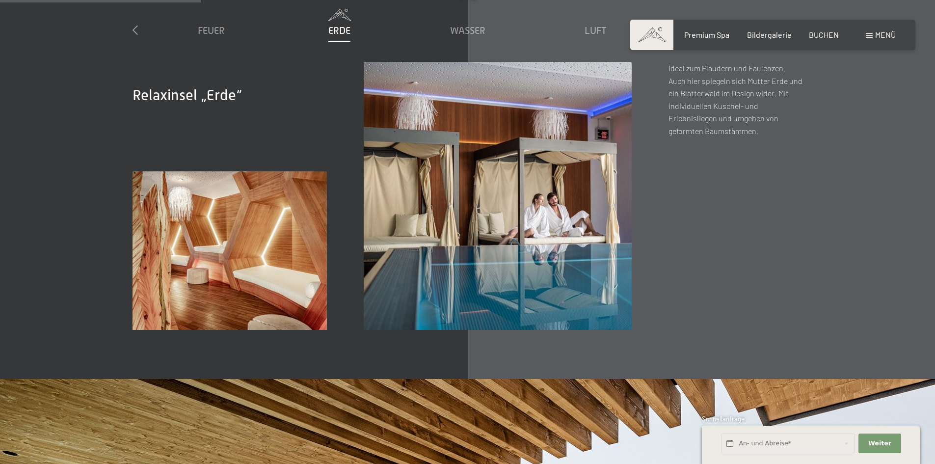
click at [133, 28] on icon at bounding box center [135, 30] width 5 height 10
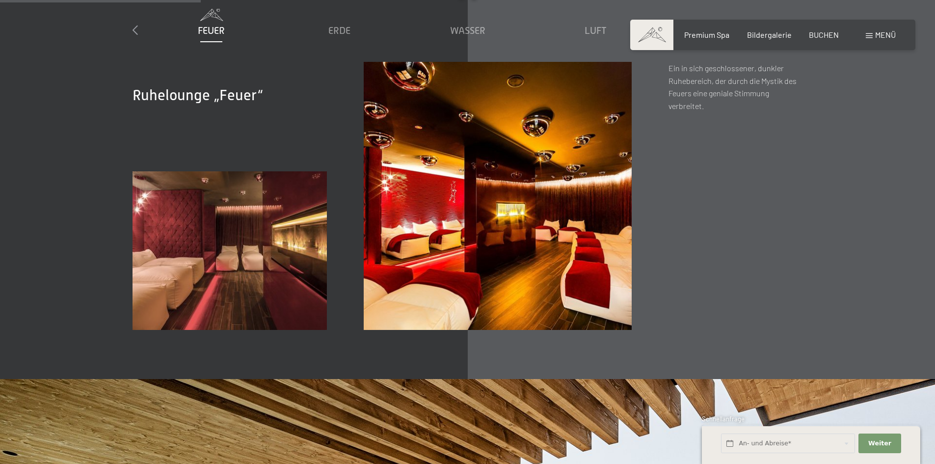
click at [133, 28] on icon at bounding box center [135, 30] width 5 height 10
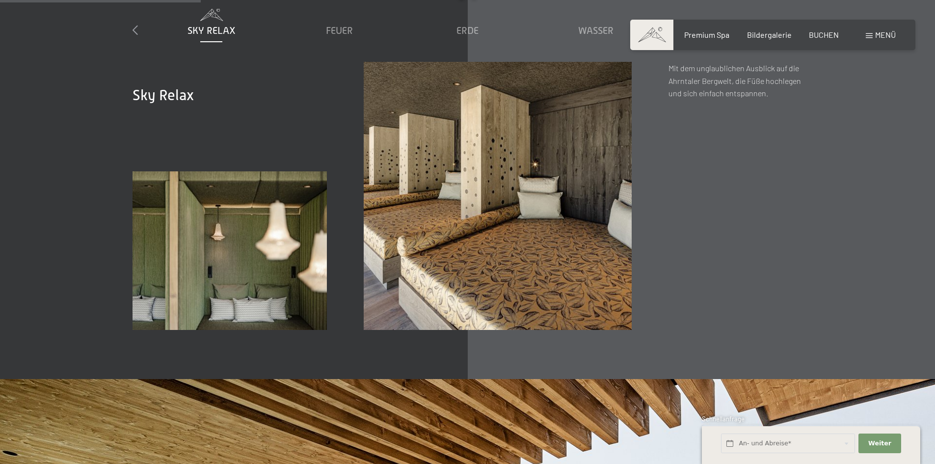
click at [134, 31] on icon at bounding box center [135, 30] width 5 height 10
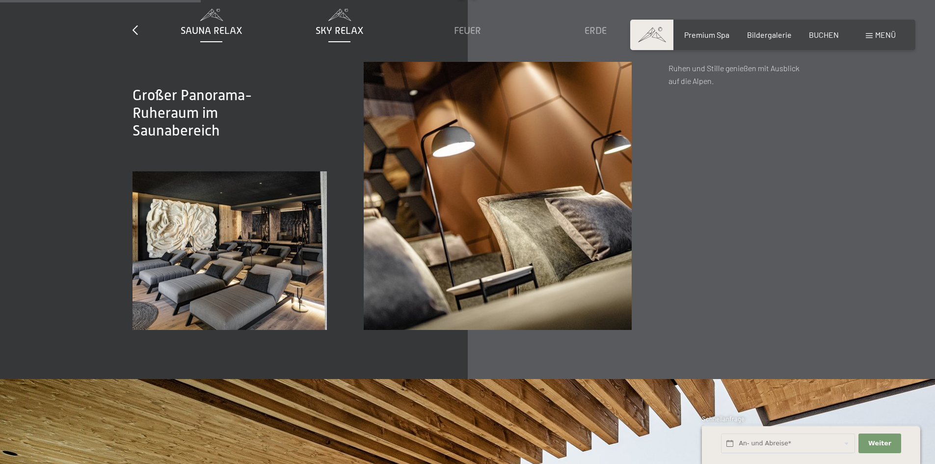
click at [331, 30] on span "Sky Relax" at bounding box center [340, 30] width 48 height 11
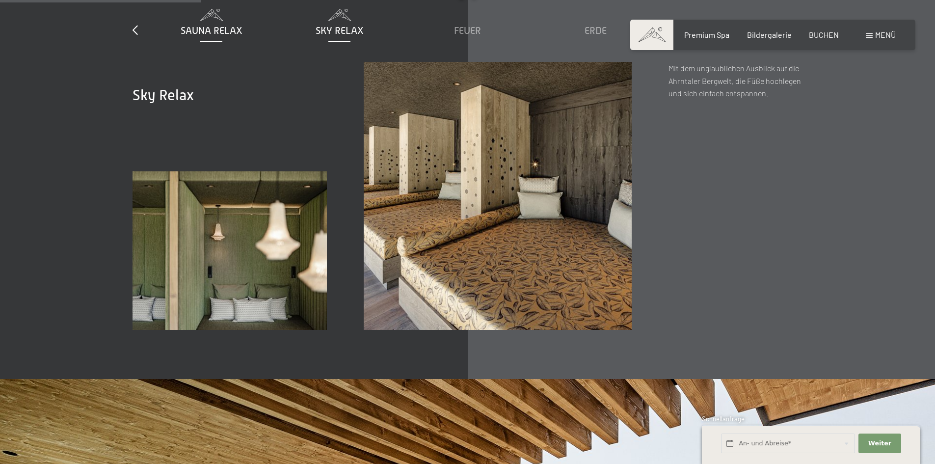
click at [216, 30] on span "Sauna Relax" at bounding box center [212, 30] width 62 height 11
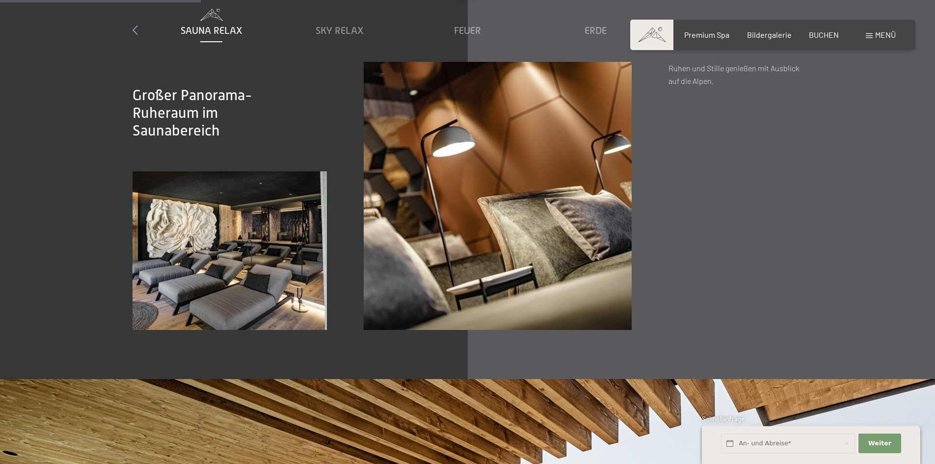
click at [135, 30] on icon at bounding box center [135, 30] width 5 height 10
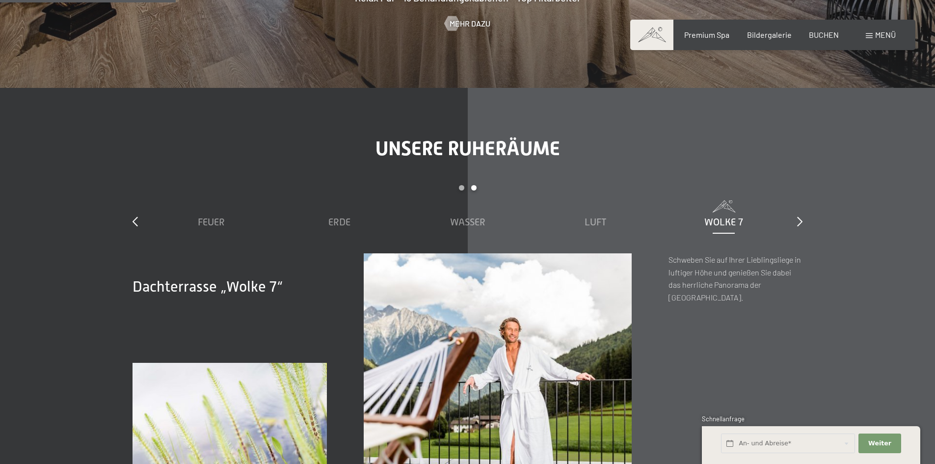
scroll to position [1374, 0]
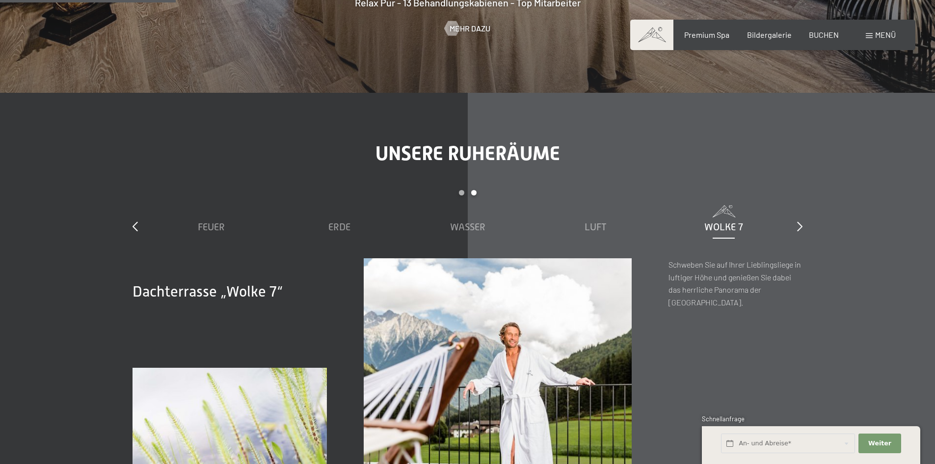
click at [723, 229] on span "Wolke 7" at bounding box center [723, 226] width 39 height 11
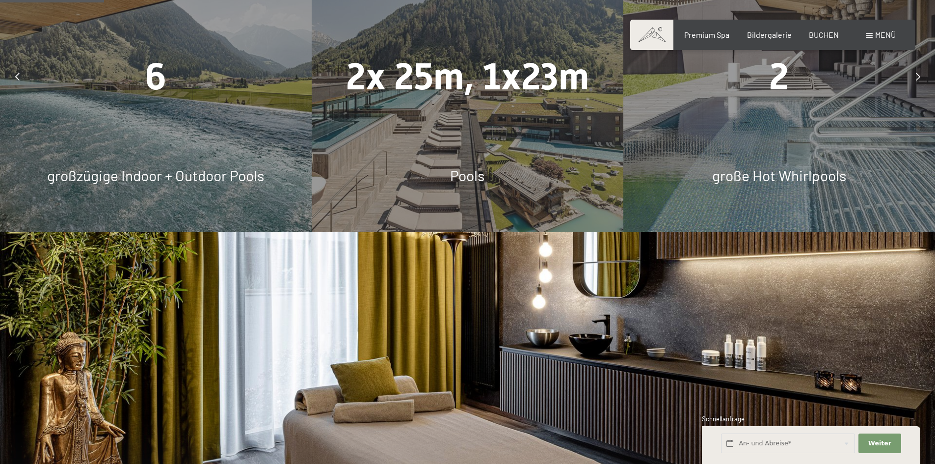
scroll to position [736, 0]
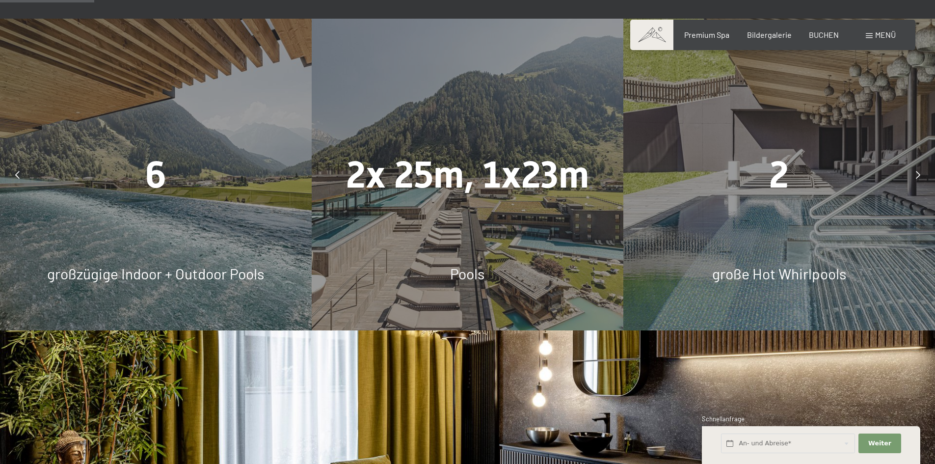
click at [557, 201] on div "2x 25m, 1x23m" at bounding box center [468, 175] width 312 height 52
click at [463, 274] on span "Pools" at bounding box center [467, 274] width 34 height 18
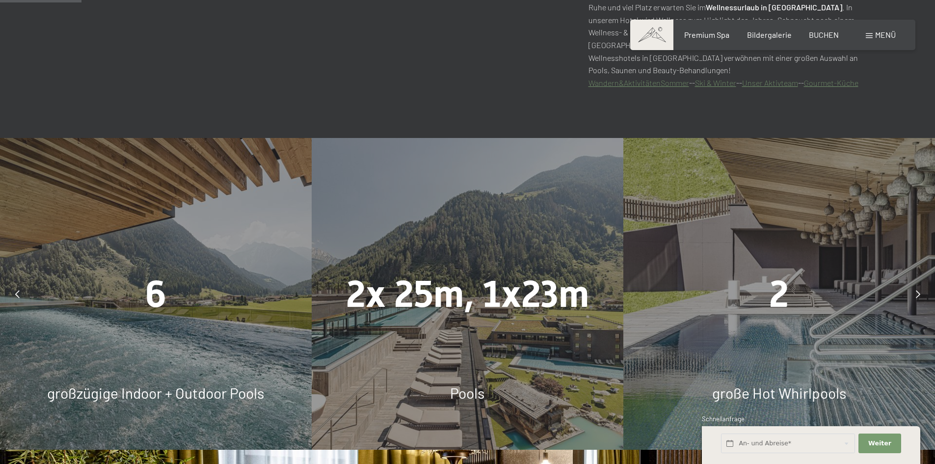
scroll to position [589, 0]
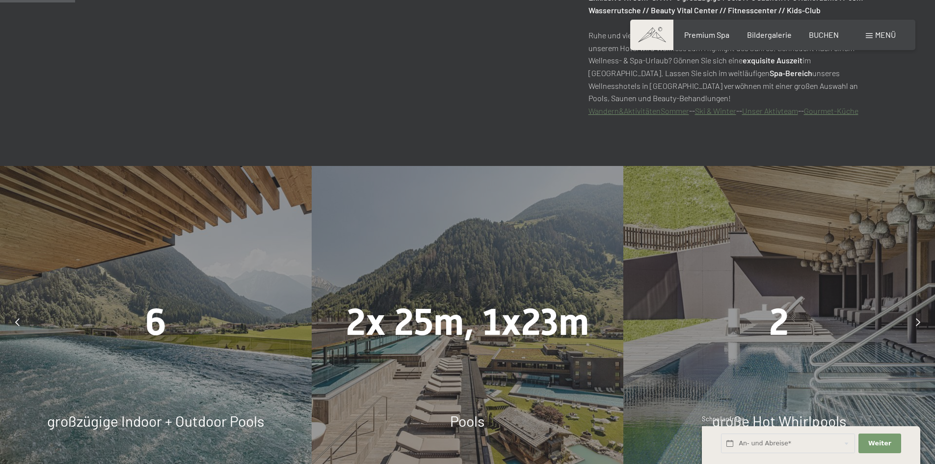
click at [916, 323] on icon at bounding box center [918, 322] width 4 height 8
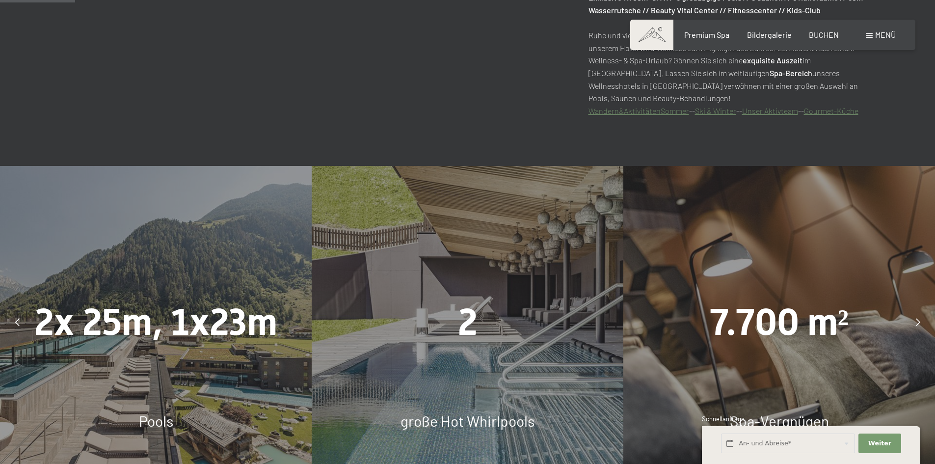
click at [916, 323] on icon at bounding box center [918, 322] width 4 height 8
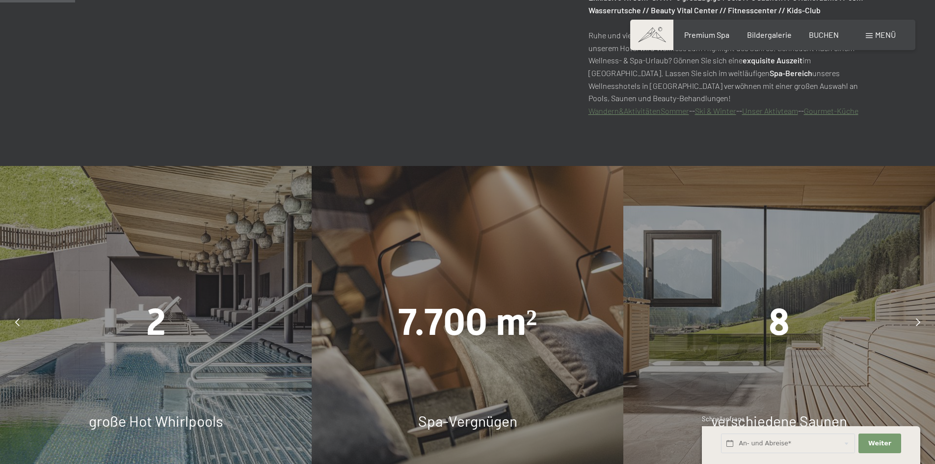
click at [916, 323] on icon at bounding box center [918, 322] width 4 height 8
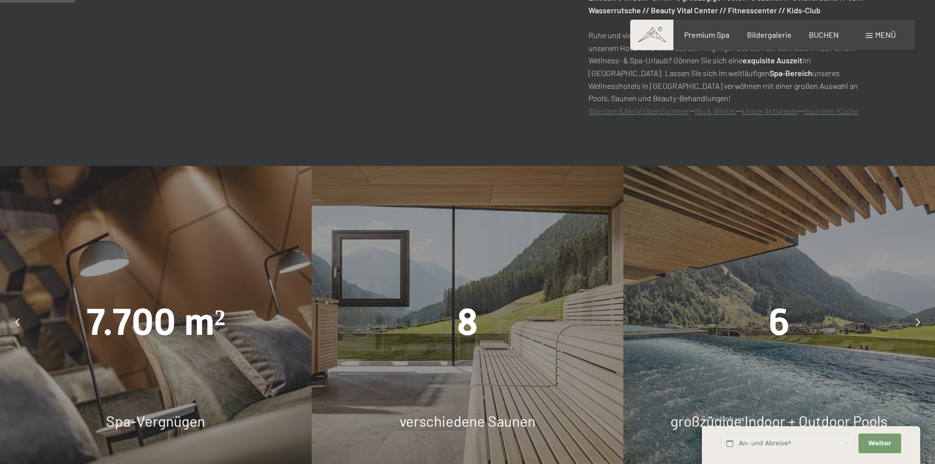
click at [916, 323] on icon at bounding box center [918, 322] width 4 height 8
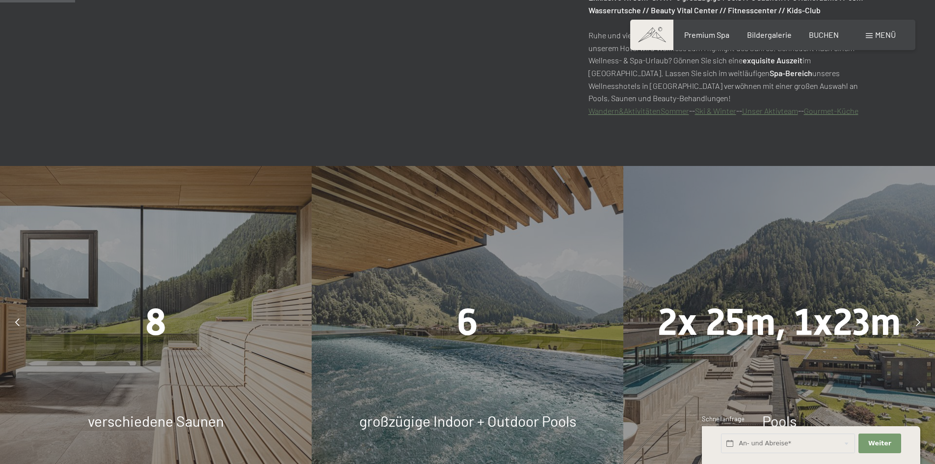
click at [916, 323] on icon at bounding box center [918, 322] width 4 height 8
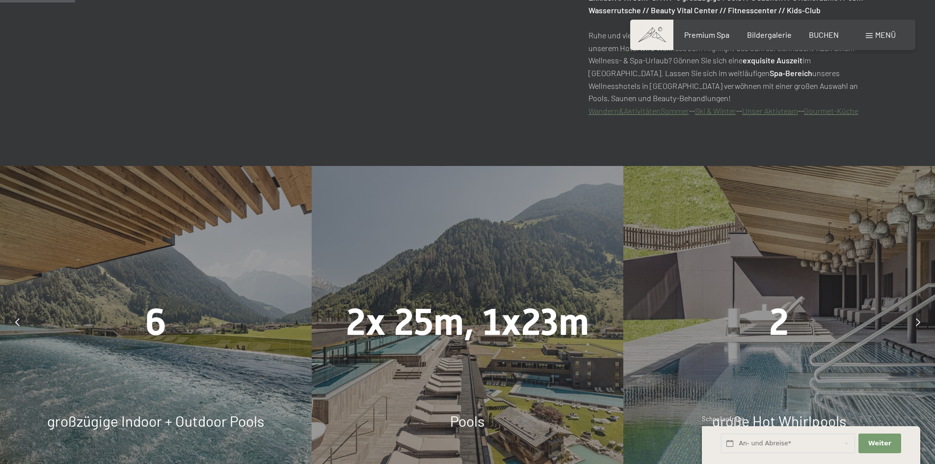
click at [916, 323] on icon at bounding box center [918, 322] width 4 height 8
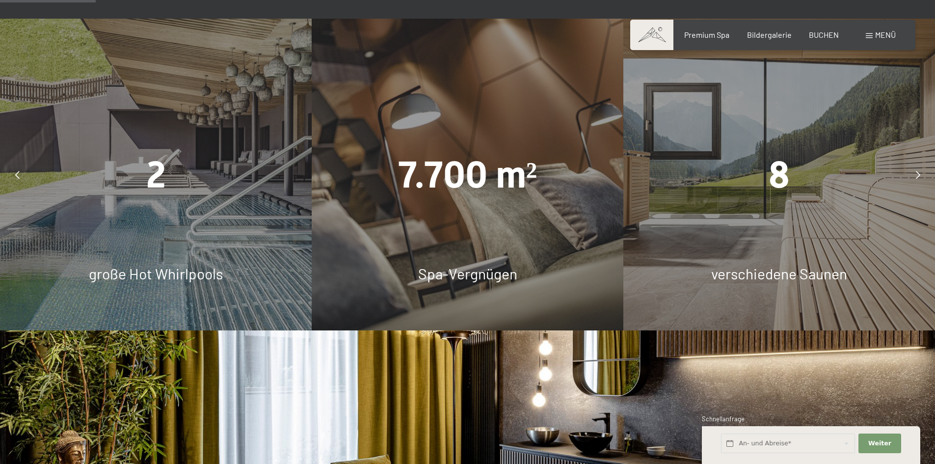
scroll to position [785, 0]
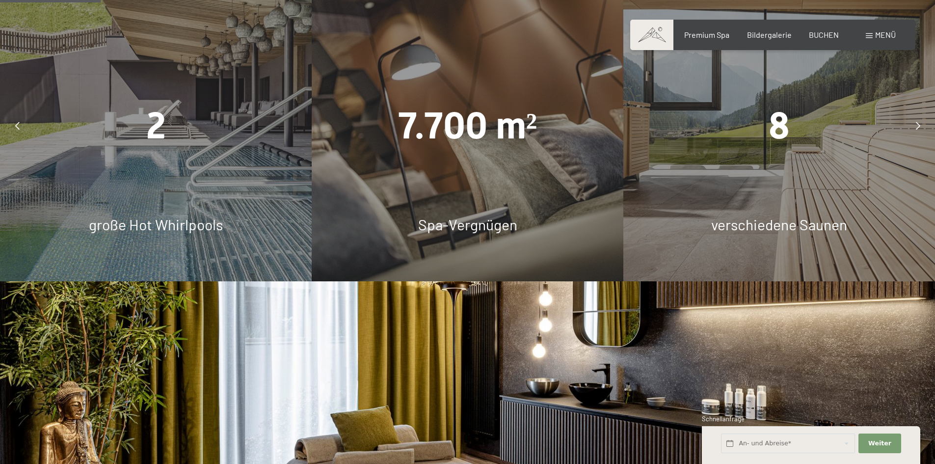
click at [809, 195] on div "8 verschiedene Saunen" at bounding box center [779, 126] width 312 height 312
click at [777, 128] on span "8" at bounding box center [779, 125] width 21 height 43
click at [743, 112] on div "8" at bounding box center [779, 126] width 312 height 52
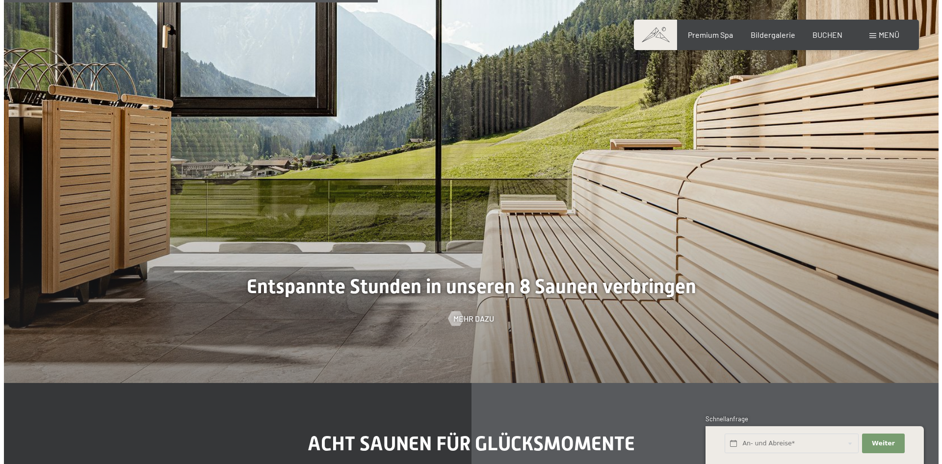
scroll to position [3043, 0]
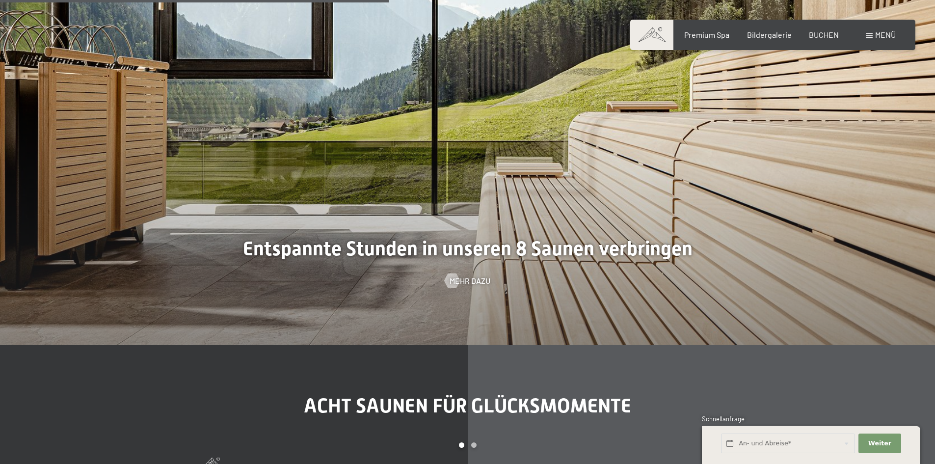
click at [513, 252] on div at bounding box center [467, 113] width 935 height 464
click at [470, 281] on span "Mehr dazu" at bounding box center [479, 280] width 41 height 11
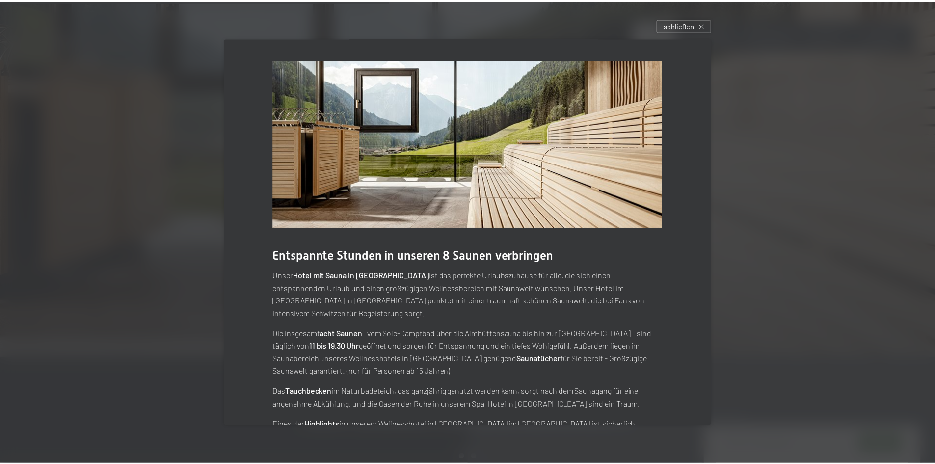
scroll to position [40, 0]
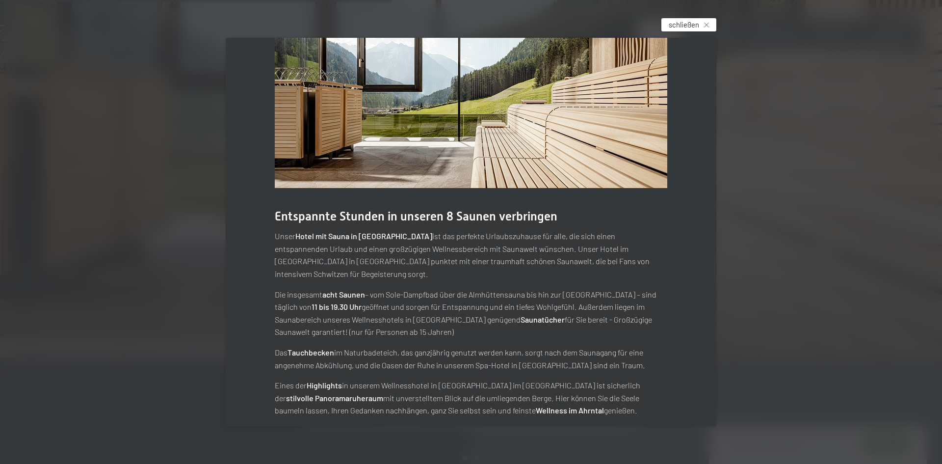
click at [692, 23] on span "schließen" at bounding box center [684, 25] width 30 height 10
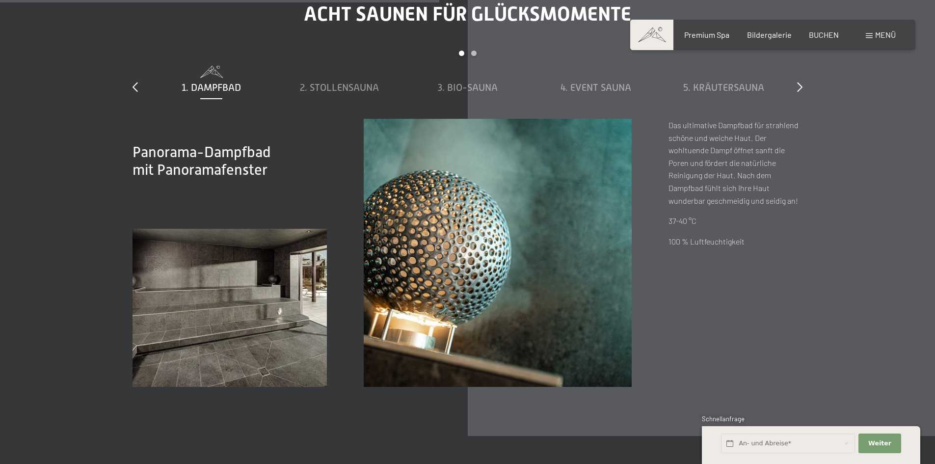
scroll to position [3435, 0]
click at [327, 87] on span "2. Stollensauna" at bounding box center [339, 86] width 79 height 11
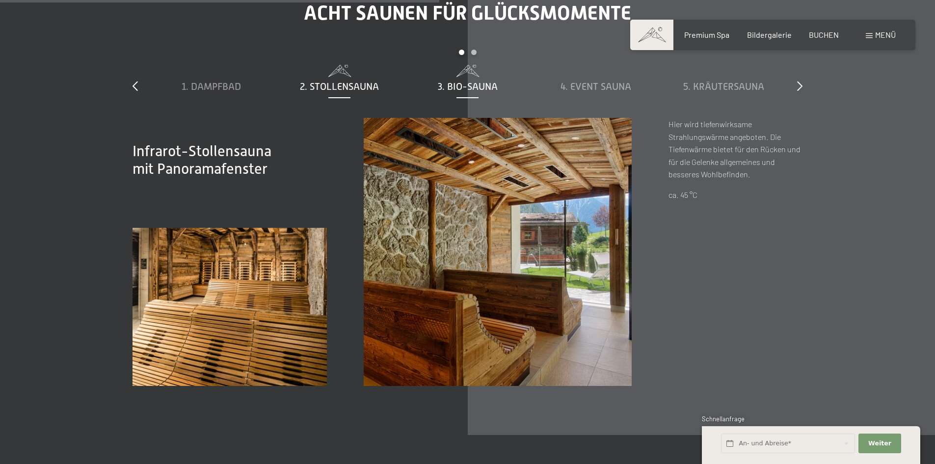
click at [447, 86] on span "3. Bio-Sauna" at bounding box center [468, 86] width 60 height 11
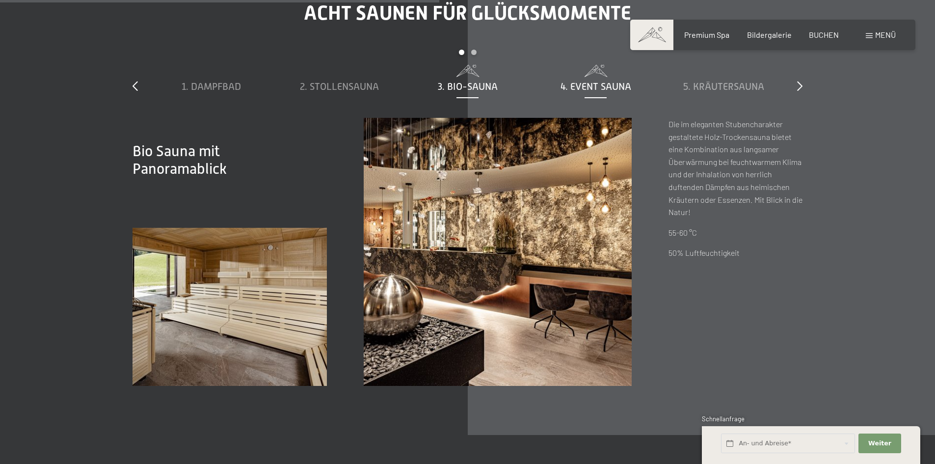
click at [581, 87] on span "4. Event Sauna" at bounding box center [595, 86] width 71 height 11
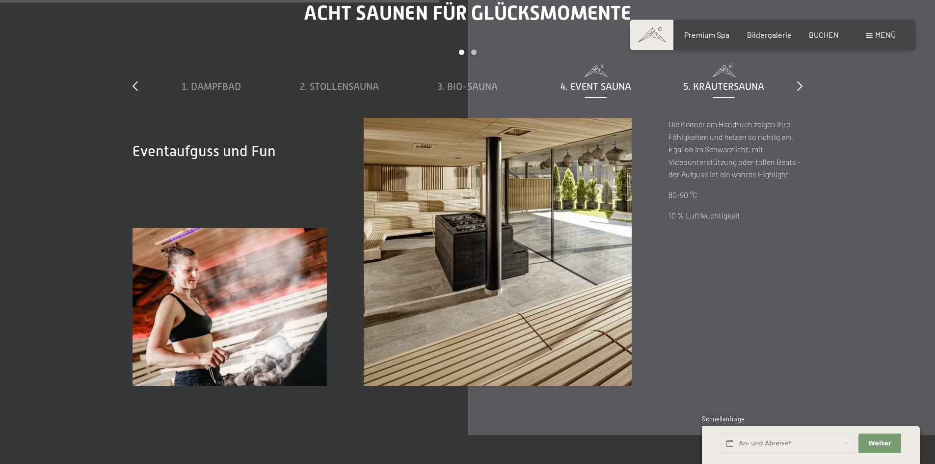
click at [718, 87] on span "5. Kräutersauna" at bounding box center [723, 86] width 81 height 11
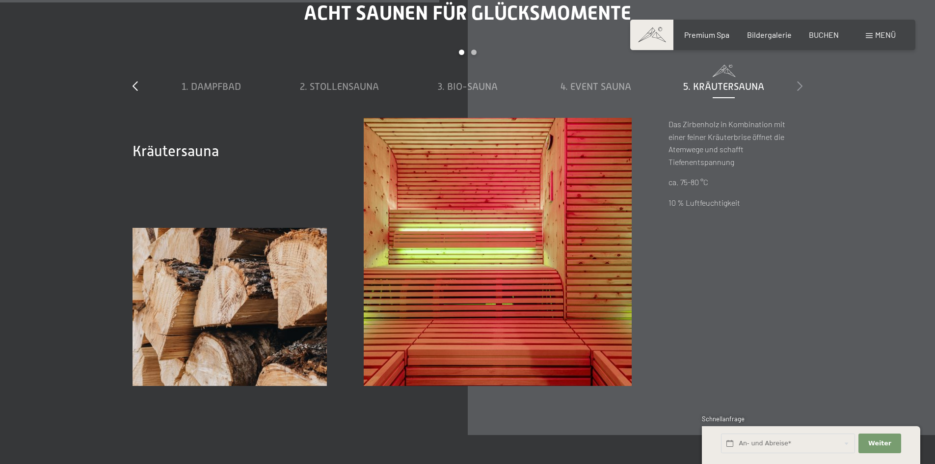
click at [801, 87] on icon at bounding box center [799, 86] width 5 height 10
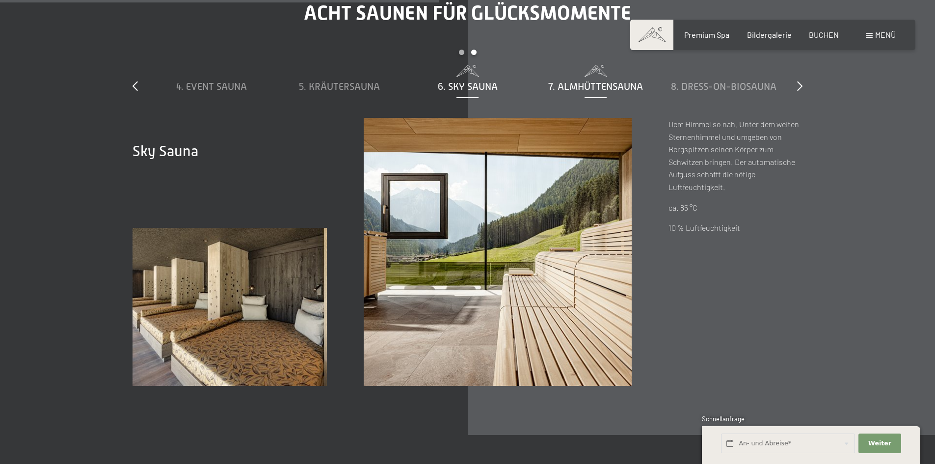
click at [600, 87] on span "7. Almhüttensauna" at bounding box center [595, 86] width 95 height 11
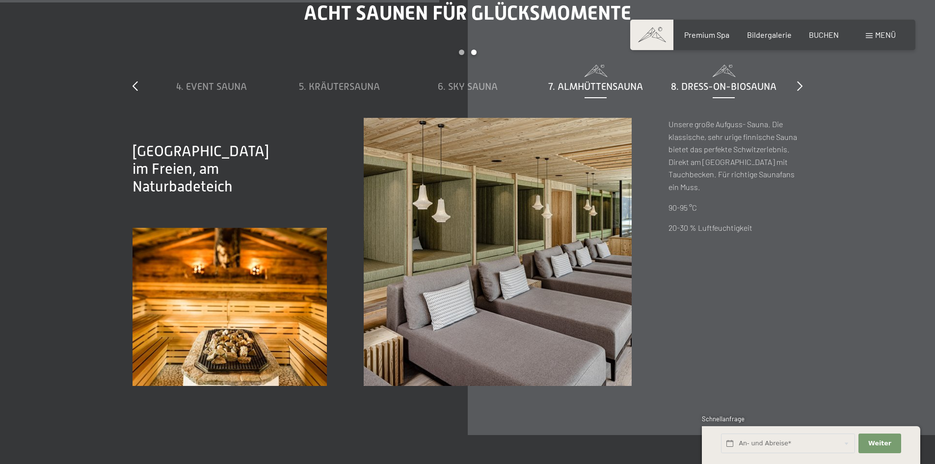
click at [687, 87] on span "8. Dress-on-Biosauna" at bounding box center [724, 86] width 106 height 11
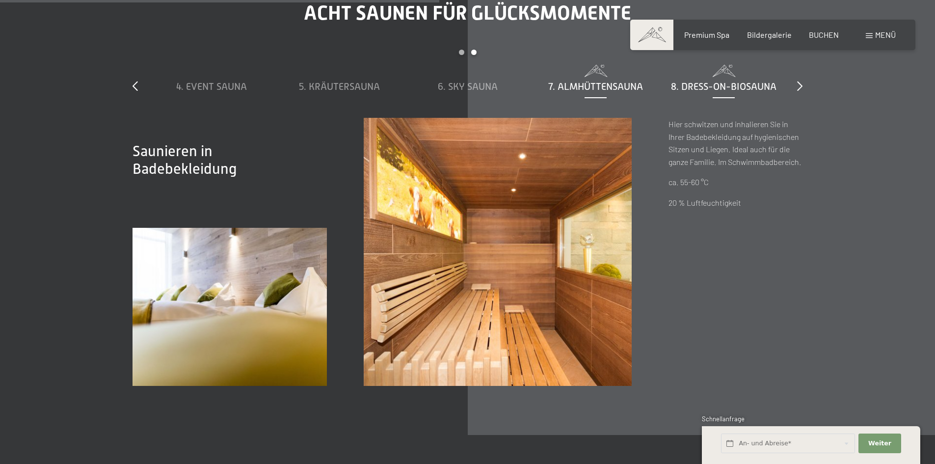
click at [590, 89] on span "7. Almhüttensauna" at bounding box center [595, 86] width 95 height 11
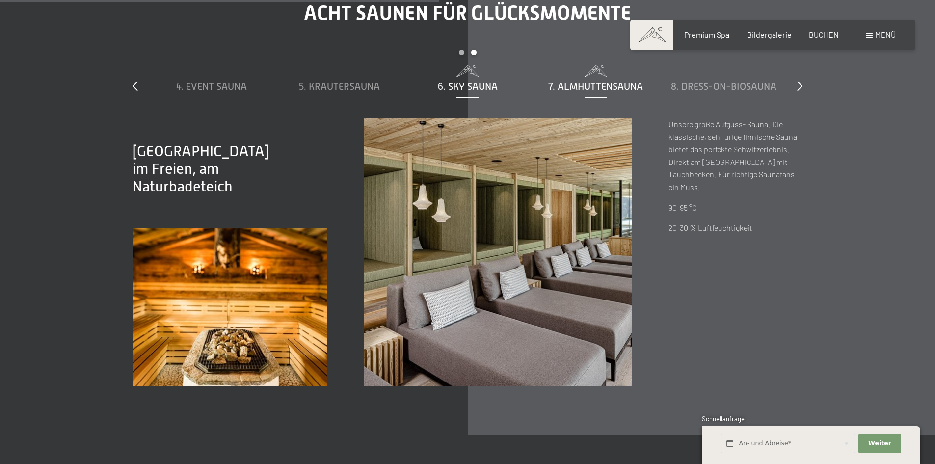
click at [484, 88] on span "6. Sky Sauna" at bounding box center [468, 86] width 60 height 11
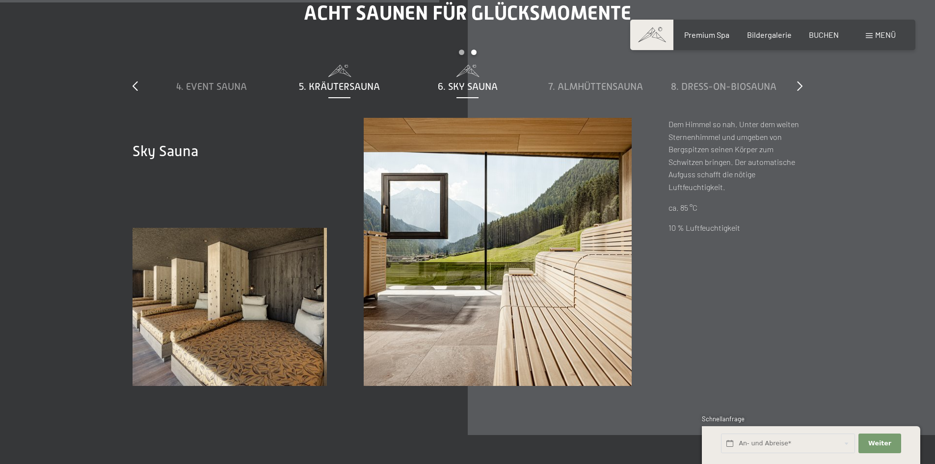
click at [311, 86] on span "5. Kräutersauna" at bounding box center [339, 86] width 81 height 11
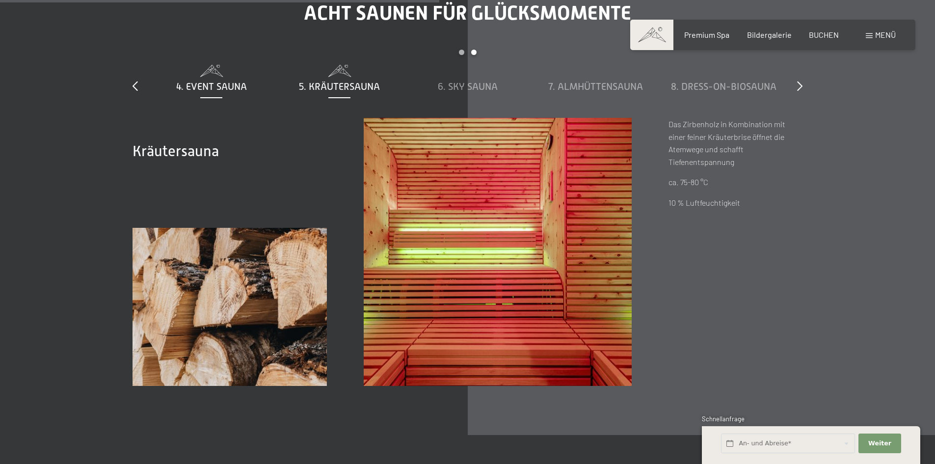
click at [217, 86] on span "4. Event Sauna" at bounding box center [211, 86] width 71 height 11
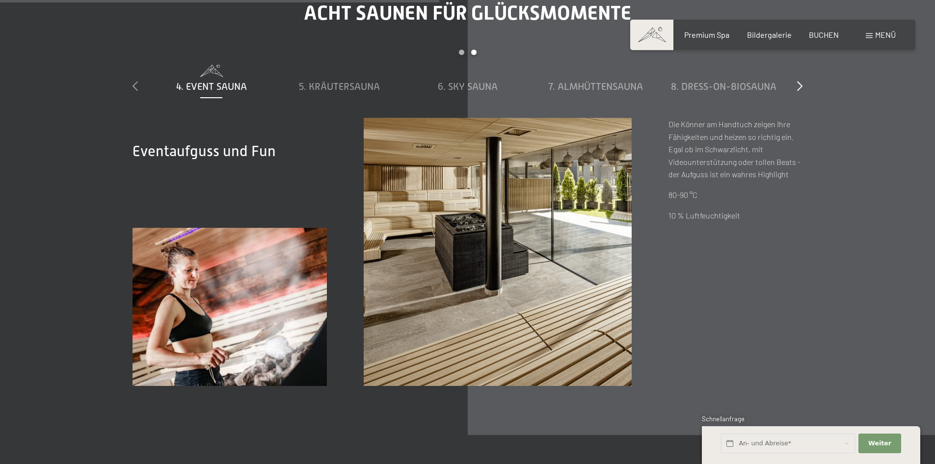
click at [135, 87] on icon at bounding box center [135, 86] width 5 height 10
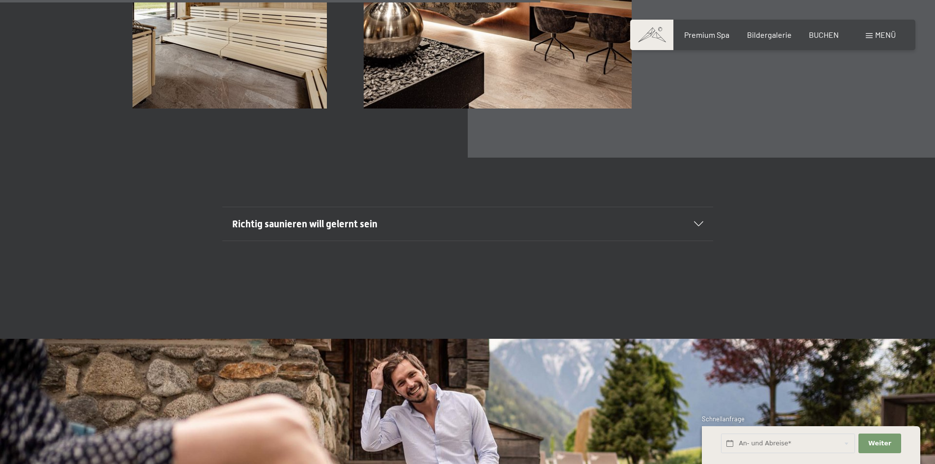
scroll to position [3730, 0]
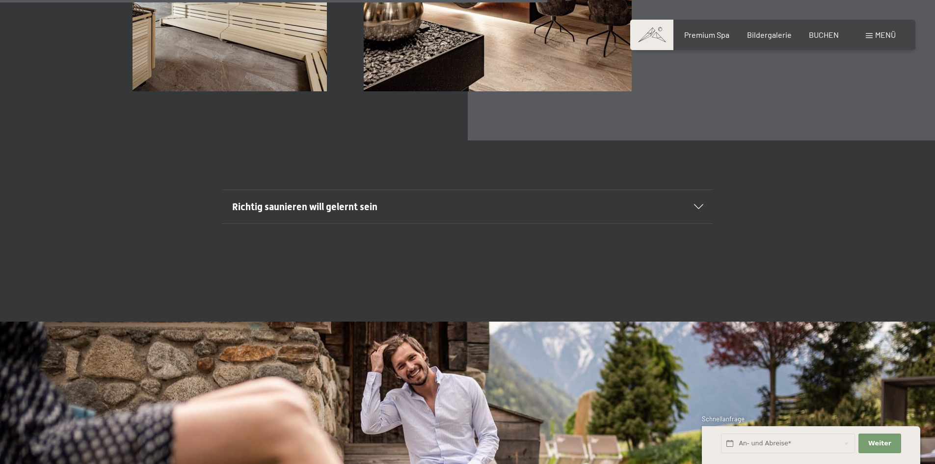
click at [701, 207] on icon at bounding box center [698, 206] width 9 height 5
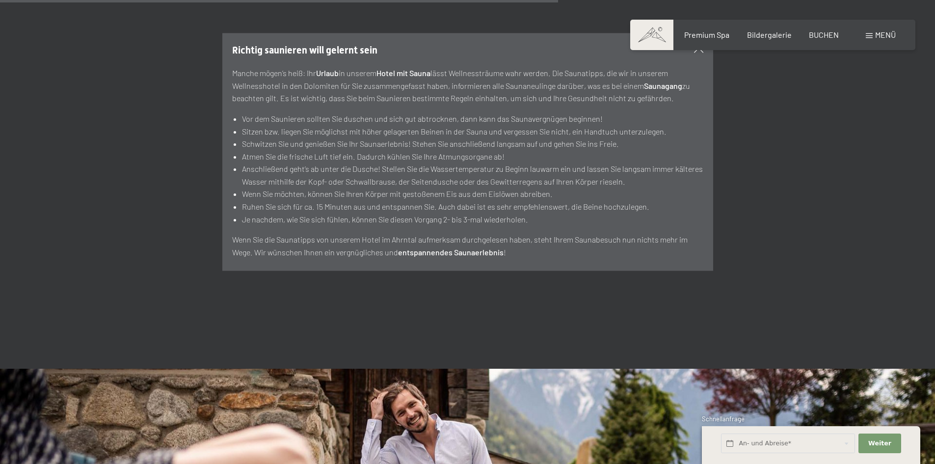
scroll to position [3926, 0]
